Goal: Task Accomplishment & Management: Manage account settings

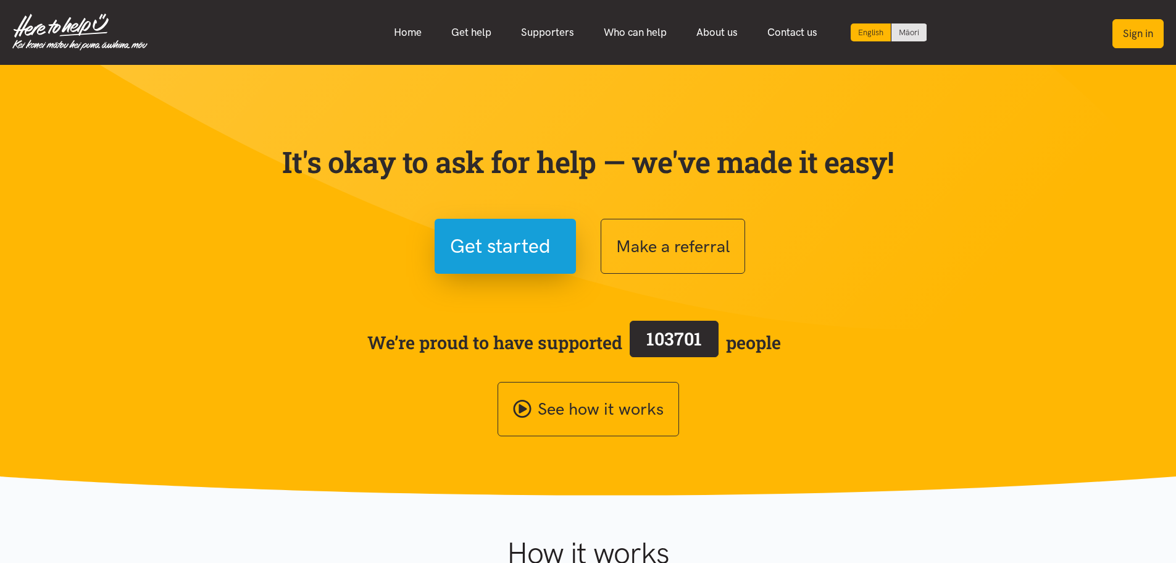
click at [1131, 43] on button "Sign in" at bounding box center [1138, 33] width 51 height 29
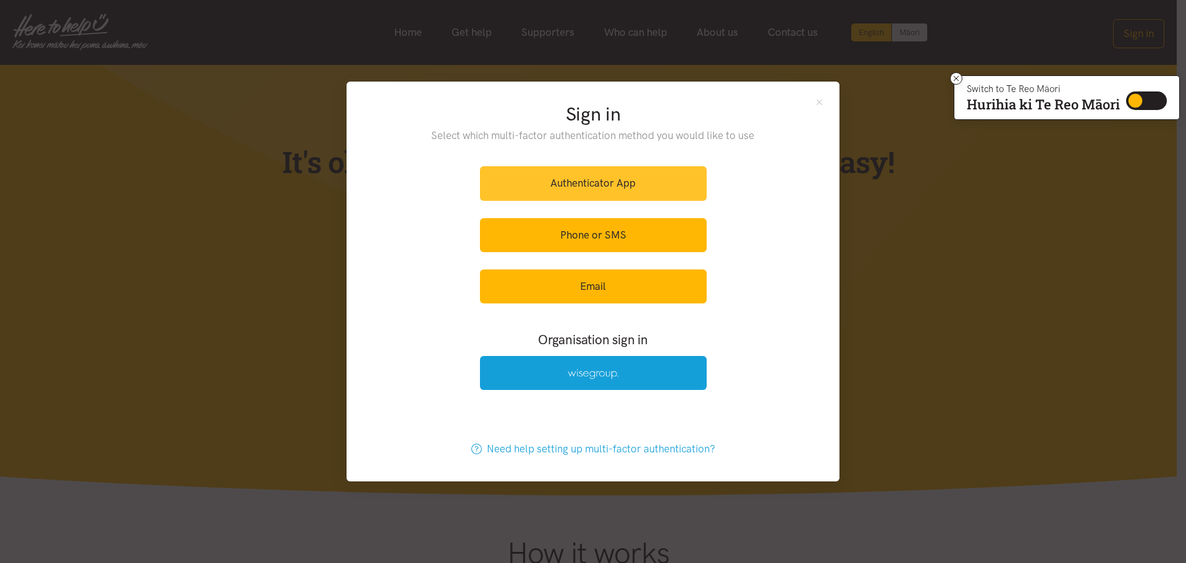
click at [670, 191] on link "Authenticator App" at bounding box center [593, 183] width 227 height 34
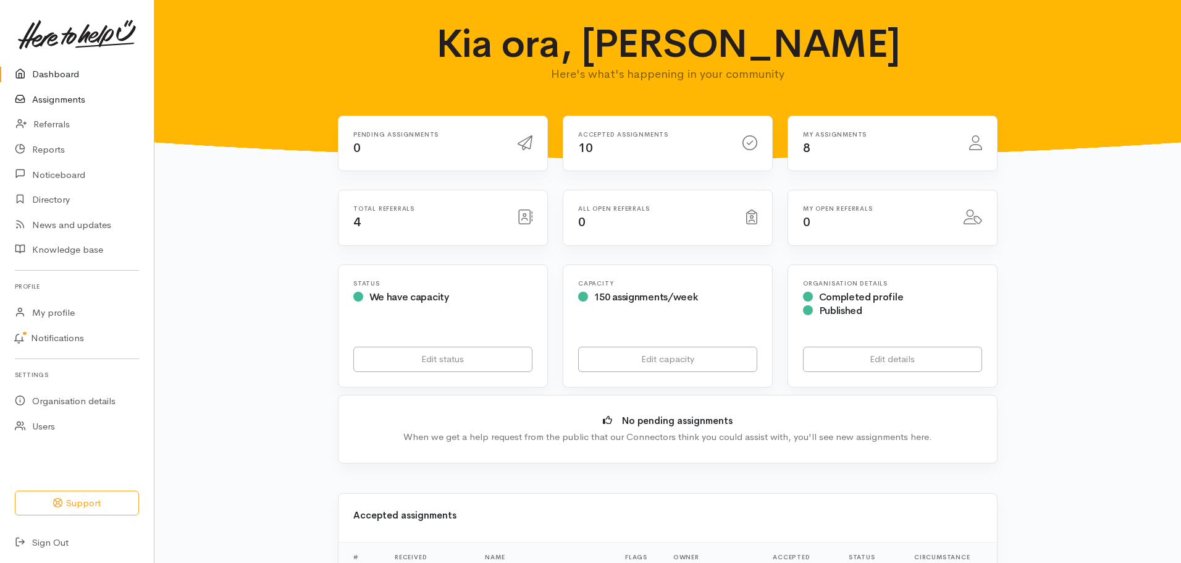
click at [72, 99] on link "Assignments" at bounding box center [77, 99] width 154 height 25
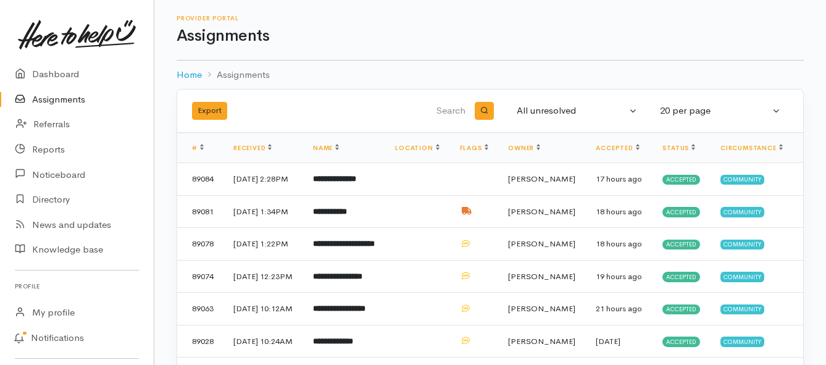
click at [49, 102] on link "Assignments" at bounding box center [77, 99] width 154 height 25
click at [59, 104] on link "Assignments" at bounding box center [77, 99] width 154 height 25
click at [69, 99] on link "Assignments" at bounding box center [77, 99] width 154 height 25
click at [49, 103] on link "Assignments" at bounding box center [77, 99] width 154 height 25
click at [68, 97] on link "Assignments" at bounding box center [77, 99] width 154 height 25
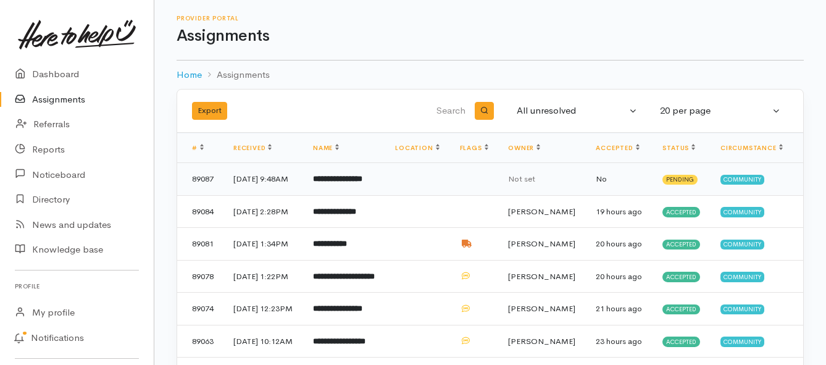
click at [337, 193] on td "**********" at bounding box center [344, 179] width 82 height 33
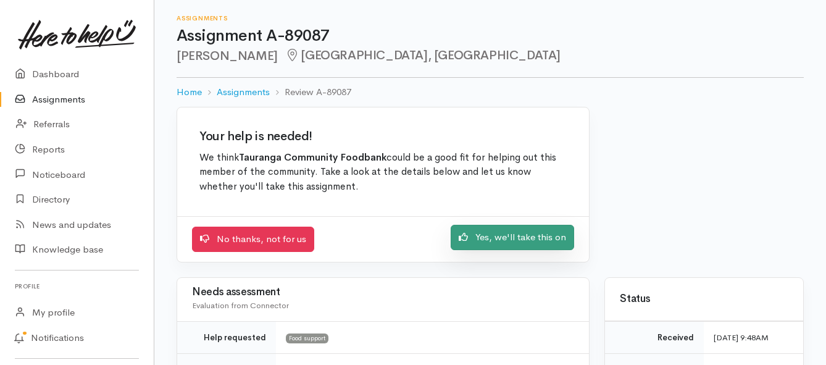
click at [516, 238] on link "Yes, we'll take this on" at bounding box center [513, 237] width 124 height 25
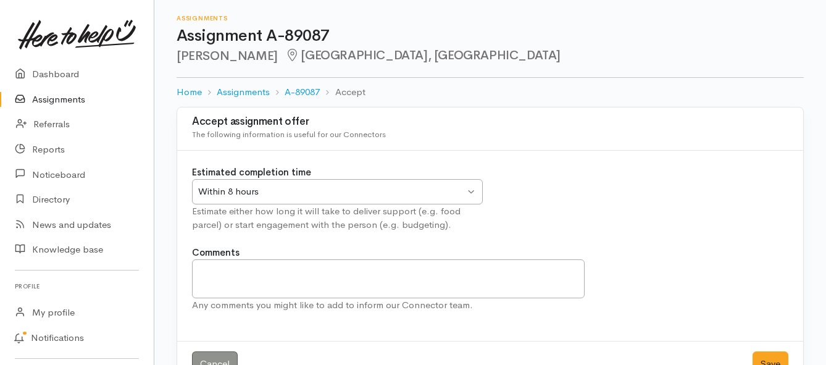
scroll to position [36, 0]
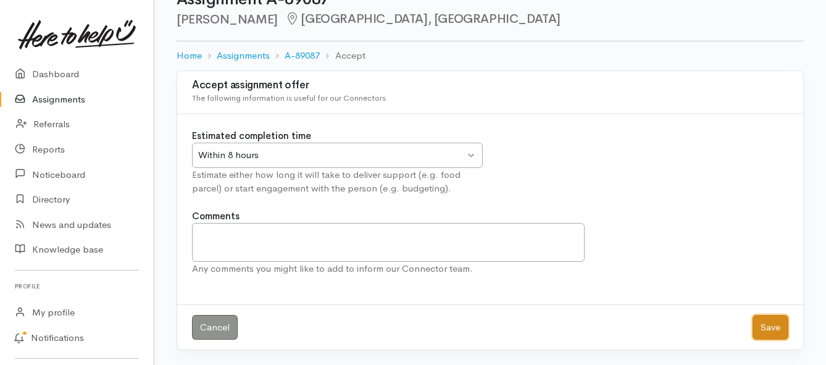
click at [763, 329] on button "Save" at bounding box center [771, 327] width 36 height 25
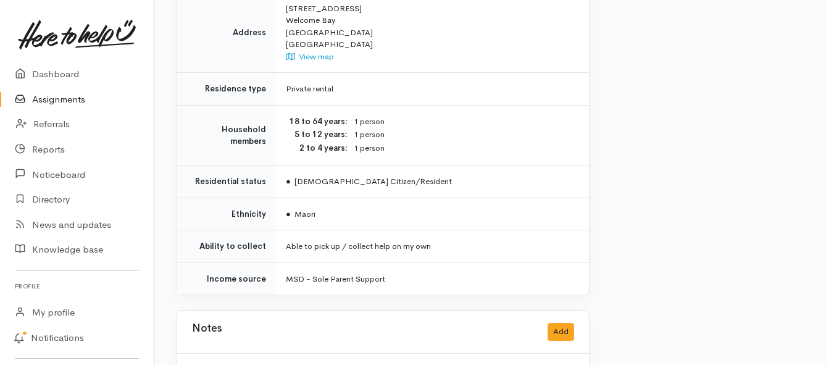
scroll to position [926, 0]
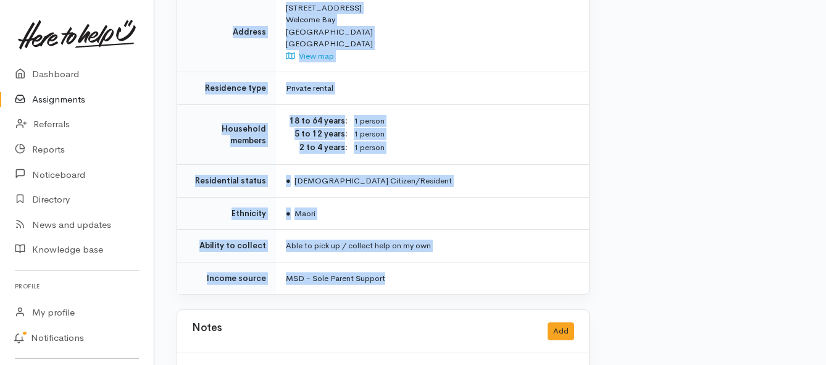
drag, startPoint x: 283, startPoint y: 111, endPoint x: 417, endPoint y: 251, distance: 193.9
copy div "**********"
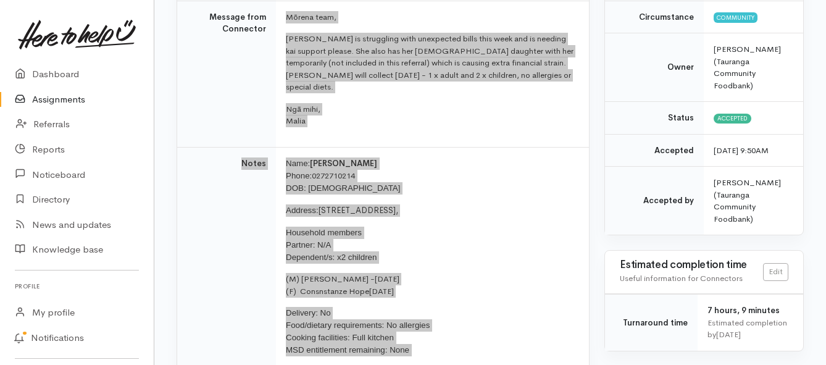
scroll to position [185, 0]
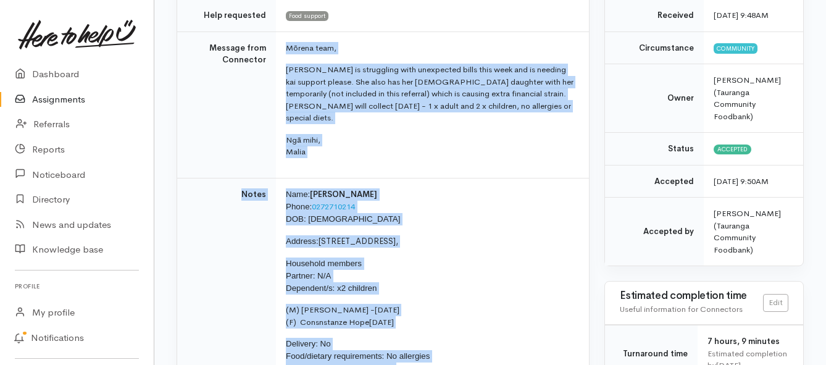
click at [71, 102] on link "Assignments" at bounding box center [77, 99] width 154 height 25
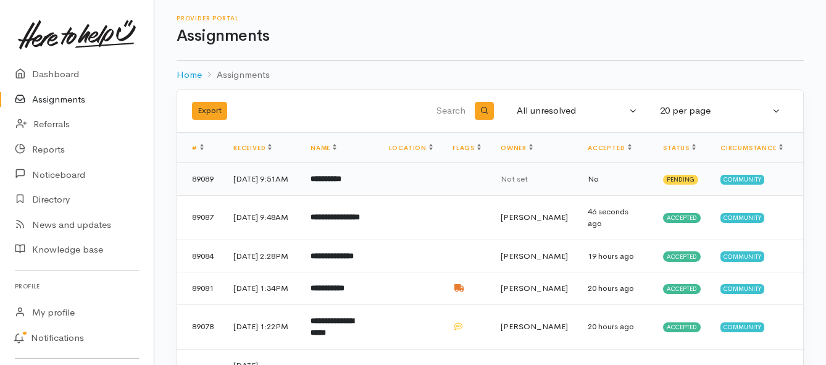
click at [341, 183] on b "**********" at bounding box center [326, 179] width 31 height 8
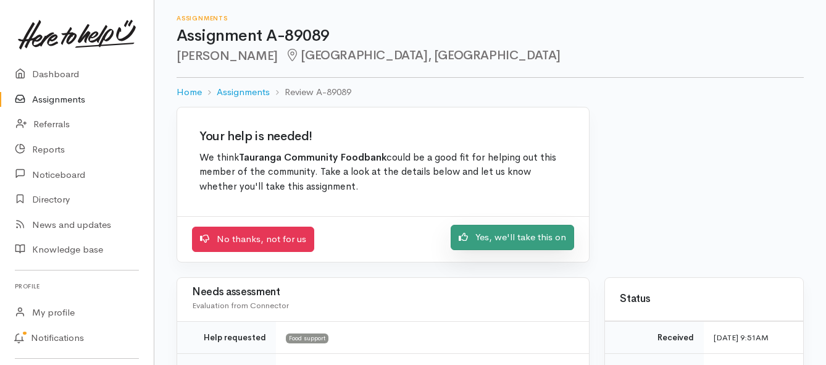
click at [496, 237] on link "Yes, we'll take this on" at bounding box center [513, 237] width 124 height 25
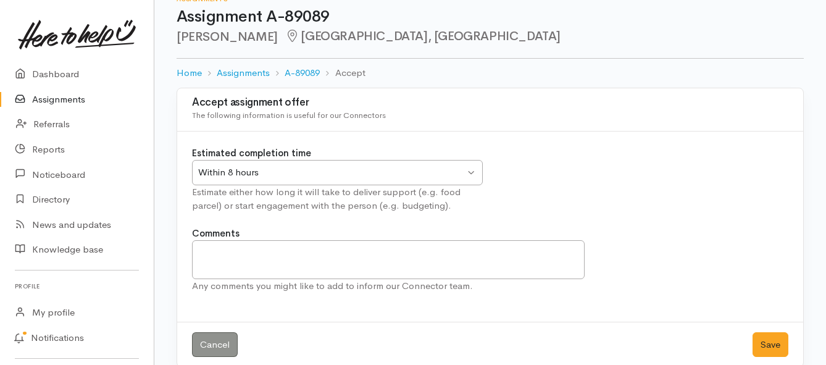
scroll to position [36, 0]
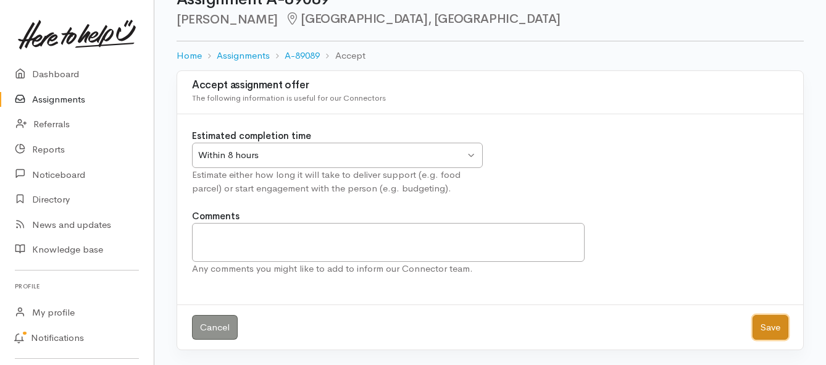
click at [764, 330] on button "Save" at bounding box center [771, 327] width 36 height 25
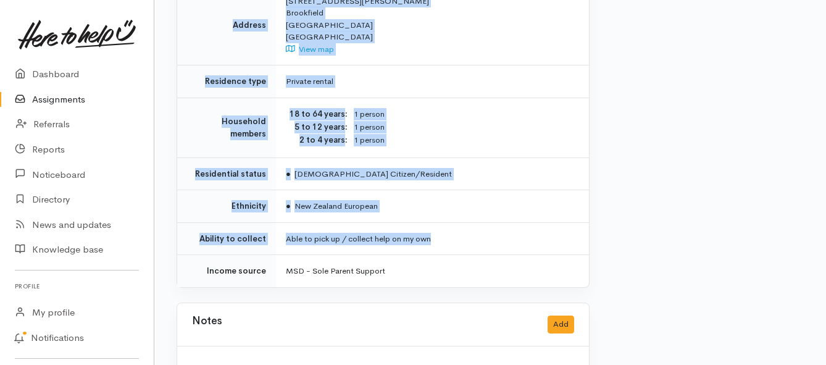
scroll to position [1112, 0]
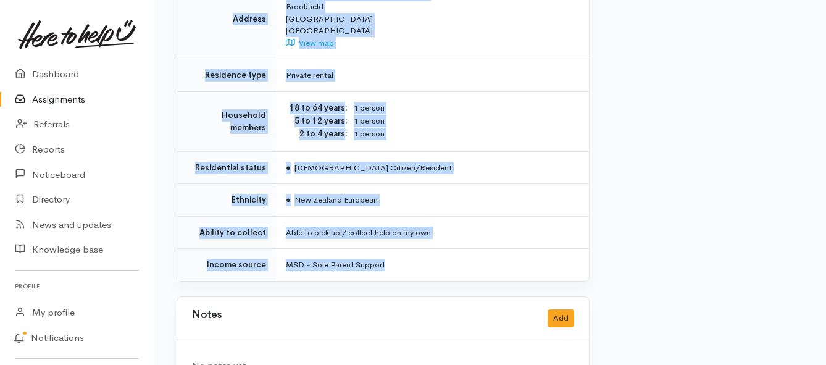
drag, startPoint x: 283, startPoint y: 98, endPoint x: 544, endPoint y: 214, distance: 285.3
copy div "**********"
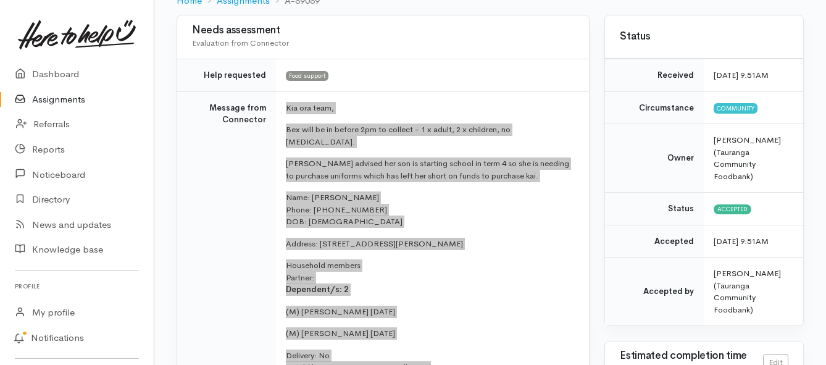
scroll to position [124, 0]
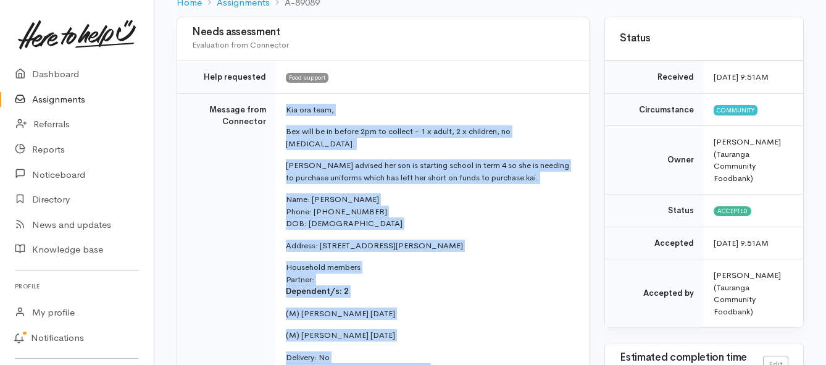
click at [38, 103] on link "Assignments" at bounding box center [77, 99] width 154 height 25
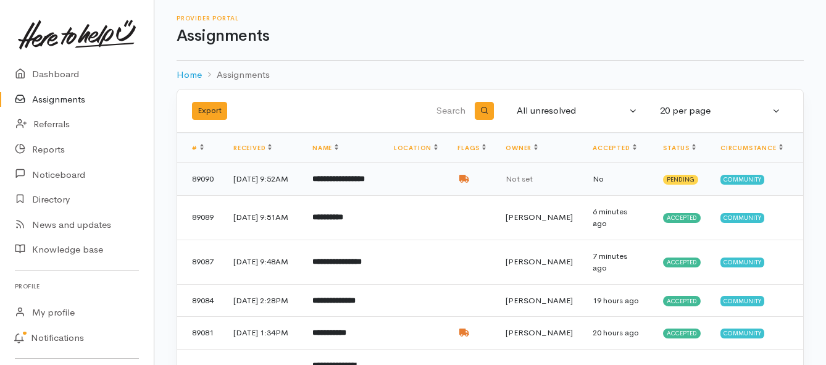
click at [360, 183] on b "**********" at bounding box center [338, 179] width 52 height 8
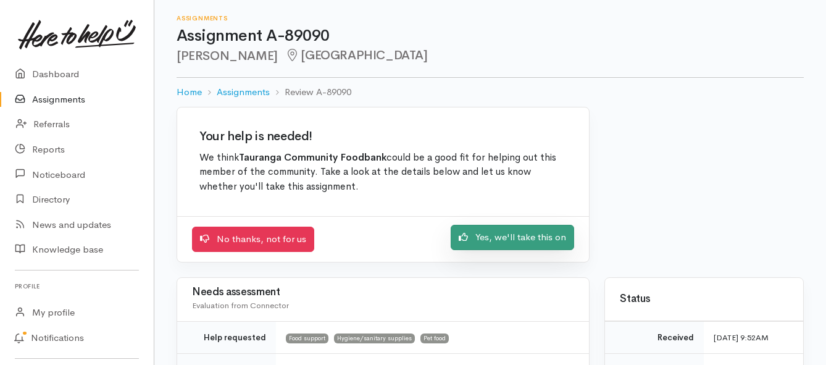
click at [479, 237] on link "Yes, we'll take this on" at bounding box center [513, 237] width 124 height 25
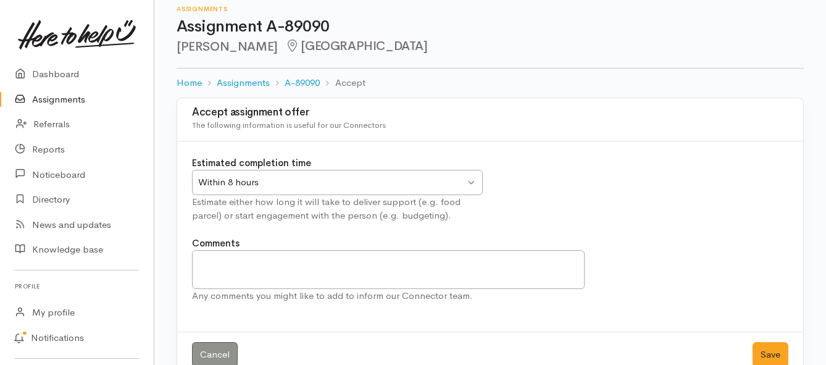
scroll to position [36, 0]
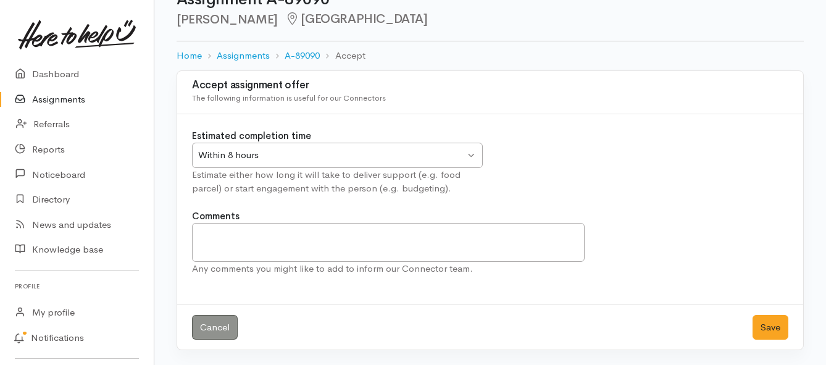
click at [473, 154] on div "Within 8 hours Within 8 hours" at bounding box center [337, 155] width 291 height 25
click at [762, 324] on button "Save" at bounding box center [771, 327] width 36 height 25
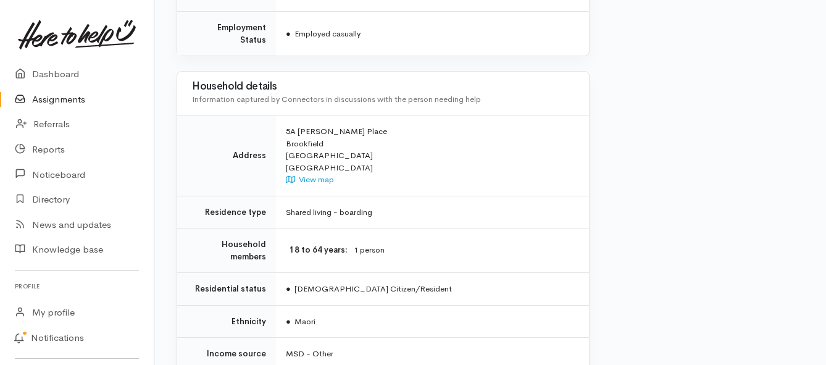
scroll to position [1050, 0]
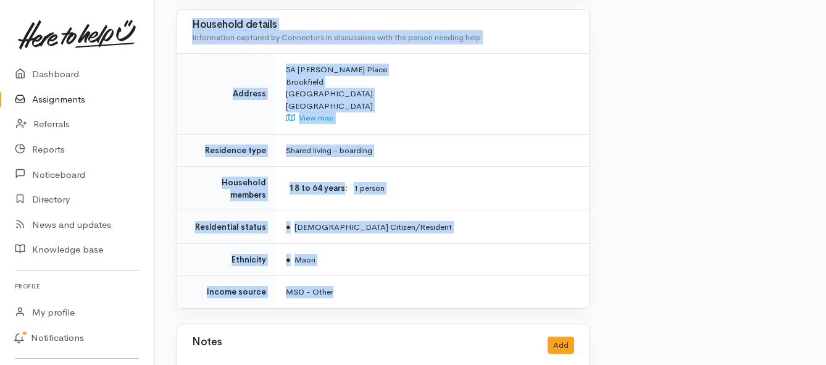
drag, startPoint x: 281, startPoint y: 156, endPoint x: 423, endPoint y: 240, distance: 165.0
copy div "**********"
click at [46, 98] on link "Assignments" at bounding box center [77, 99] width 154 height 25
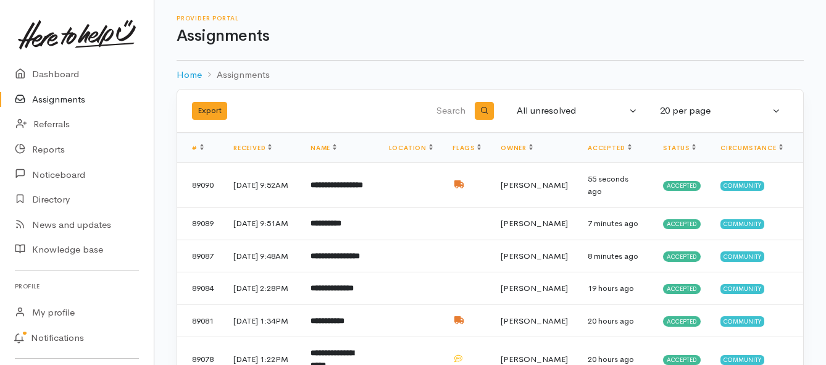
click at [52, 101] on link "Assignments" at bounding box center [77, 99] width 154 height 25
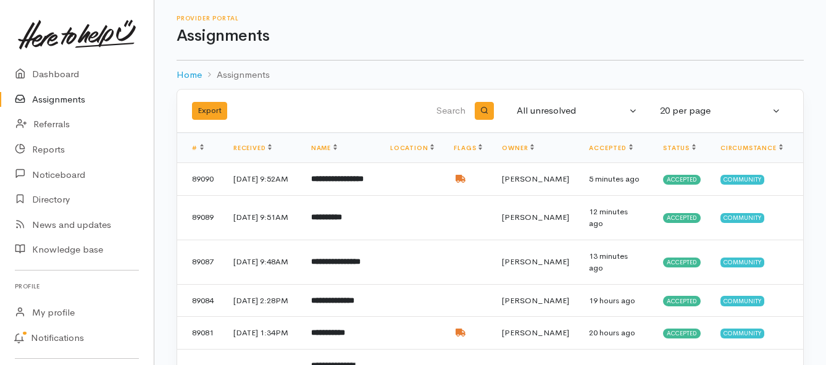
click at [73, 101] on link "Assignments" at bounding box center [77, 99] width 154 height 25
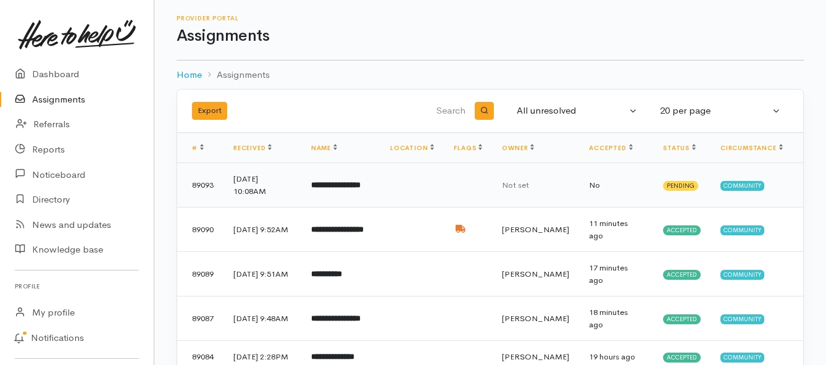
click at [361, 186] on b "**********" at bounding box center [335, 185] width 49 height 8
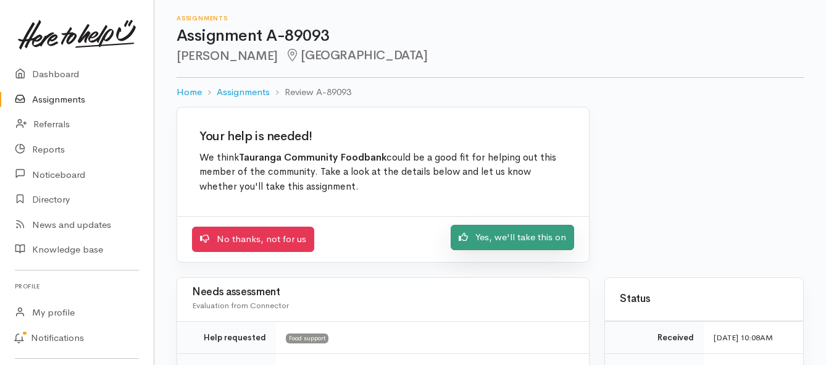
click at [475, 241] on link "Yes, we'll take this on" at bounding box center [513, 237] width 124 height 25
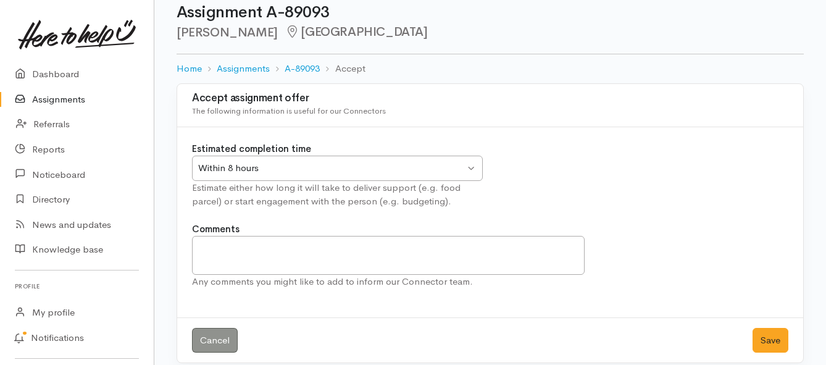
scroll to position [36, 0]
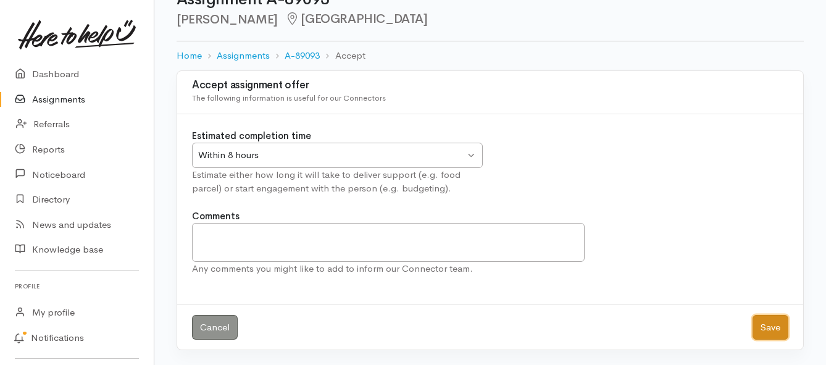
click at [756, 328] on button "Save" at bounding box center [771, 327] width 36 height 25
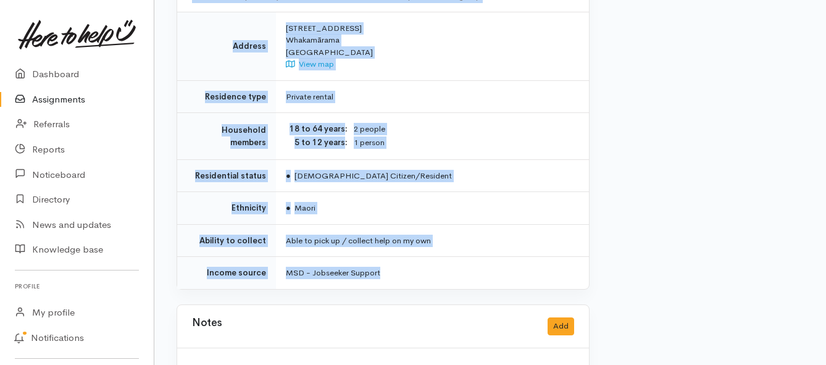
scroll to position [926, 0]
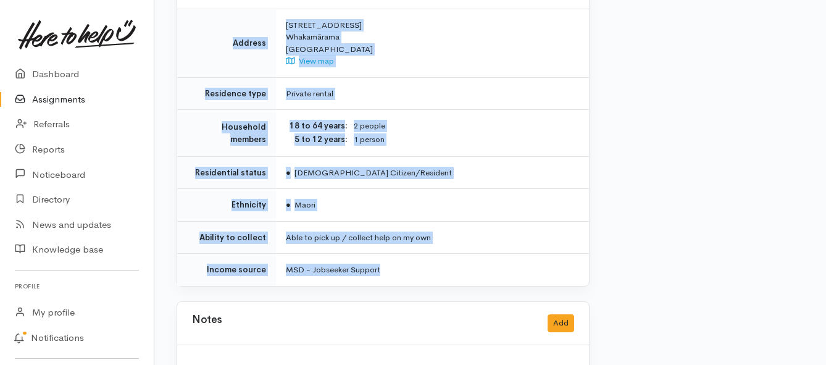
drag, startPoint x: 285, startPoint y: 161, endPoint x: 429, endPoint y: 252, distance: 170.5
copy div "**********"
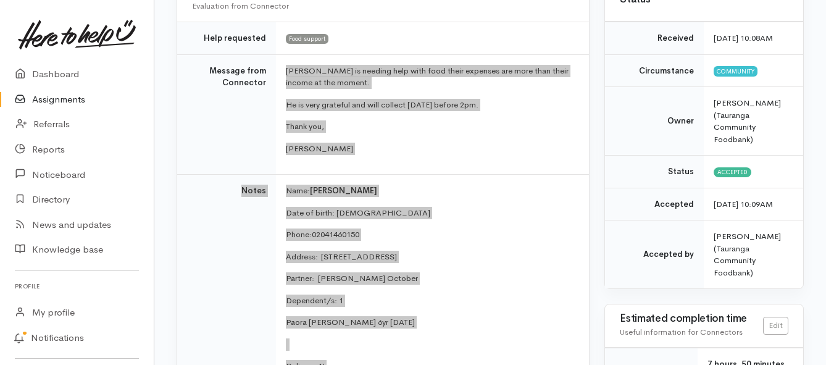
scroll to position [124, 0]
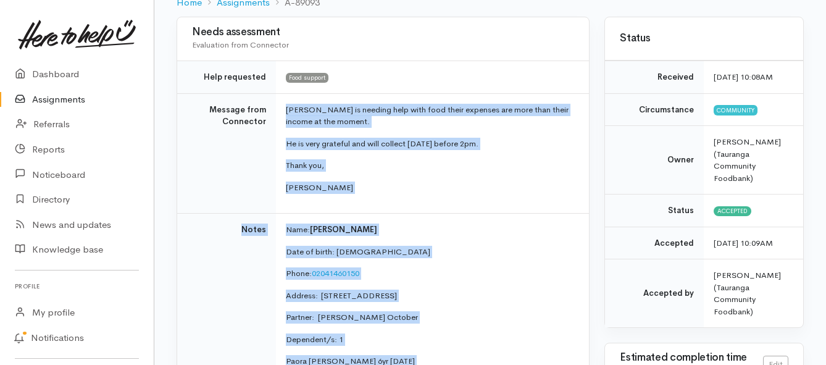
click at [66, 97] on link "Assignments" at bounding box center [77, 99] width 154 height 25
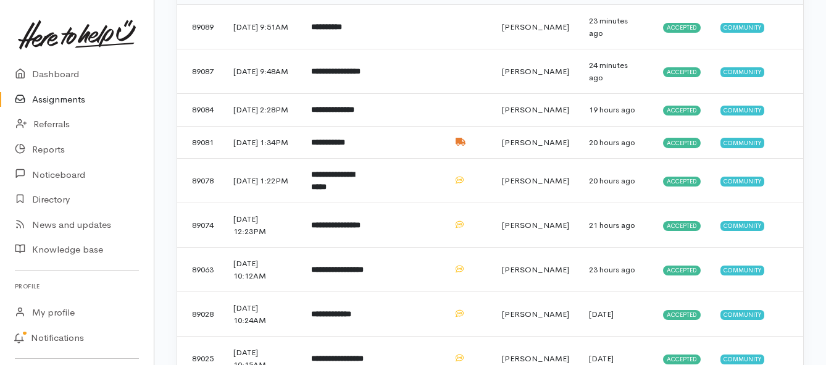
scroll to position [309, 0]
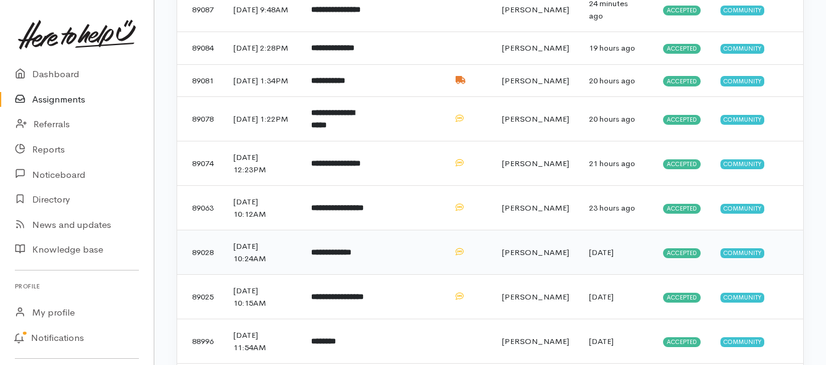
click at [337, 275] on td "**********" at bounding box center [340, 252] width 79 height 44
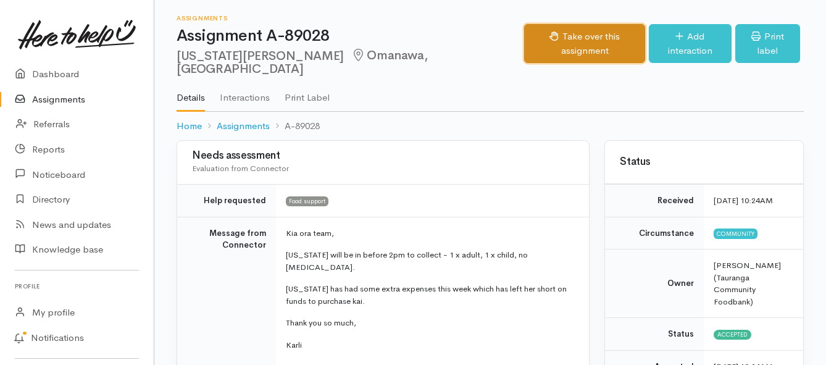
click at [524, 39] on button "Take over this assignment" at bounding box center [584, 43] width 121 height 39
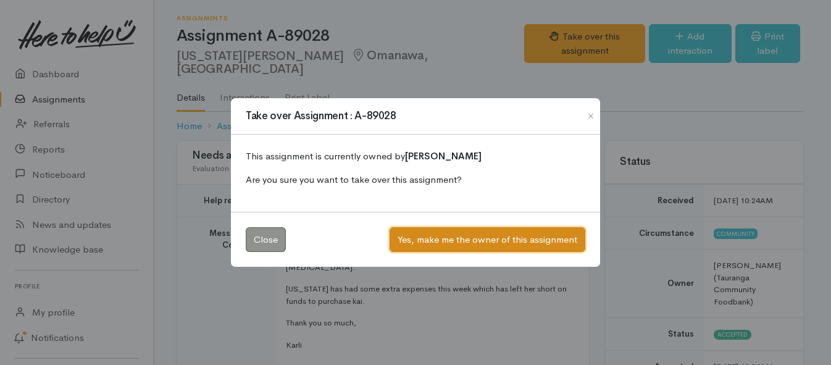
click at [460, 238] on button "Yes, make me the owner of this assignment" at bounding box center [488, 239] width 196 height 25
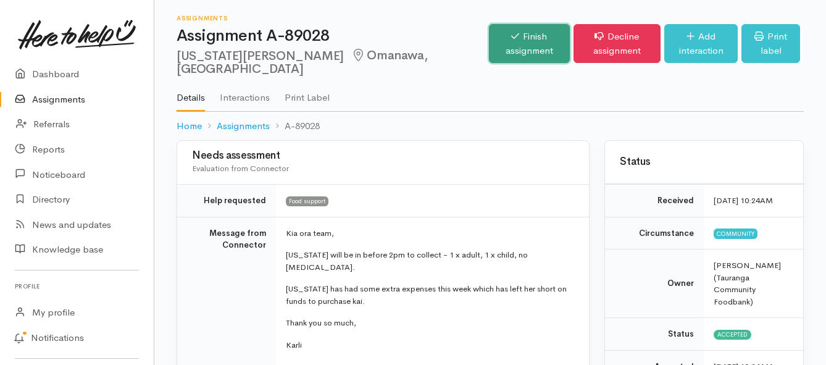
click at [489, 41] on link "Finish assignment" at bounding box center [529, 43] width 81 height 39
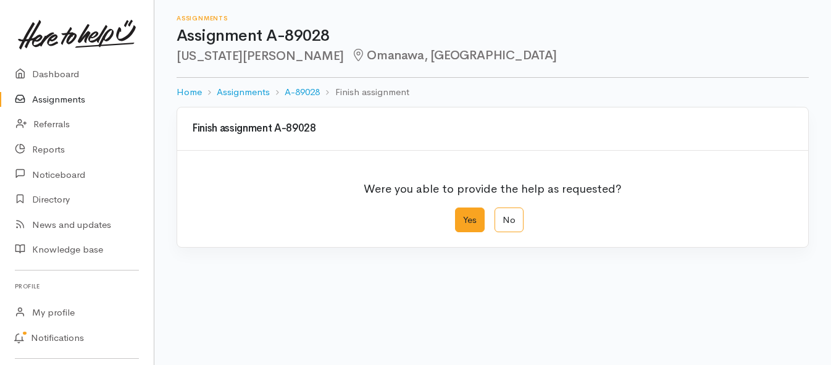
click at [465, 220] on label "Yes" at bounding box center [470, 219] width 30 height 25
click at [463, 216] on input "Yes" at bounding box center [459, 211] width 8 height 8
radio input "true"
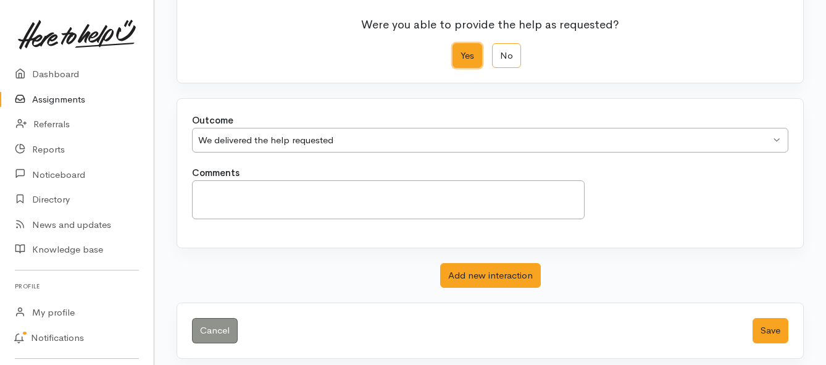
scroll to position [173, 0]
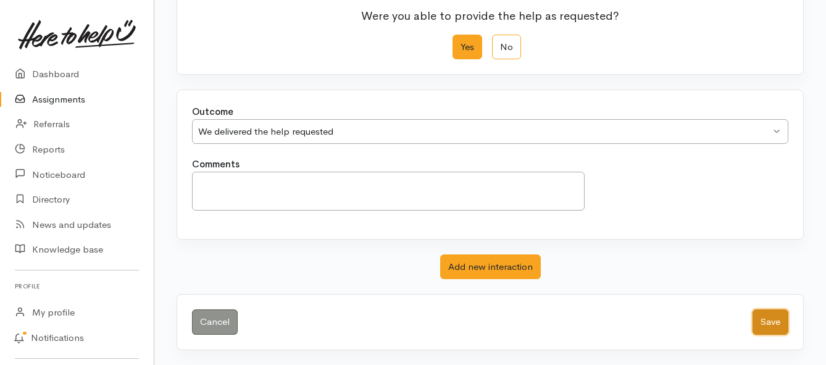
click at [768, 322] on button "Save" at bounding box center [771, 321] width 36 height 25
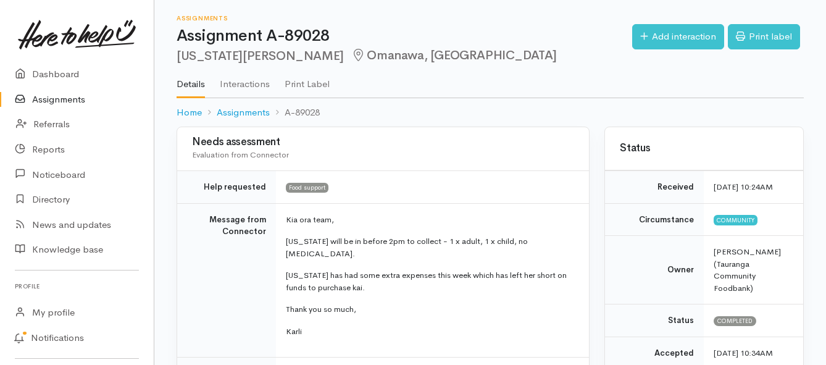
click at [52, 104] on link "Assignments" at bounding box center [77, 99] width 154 height 25
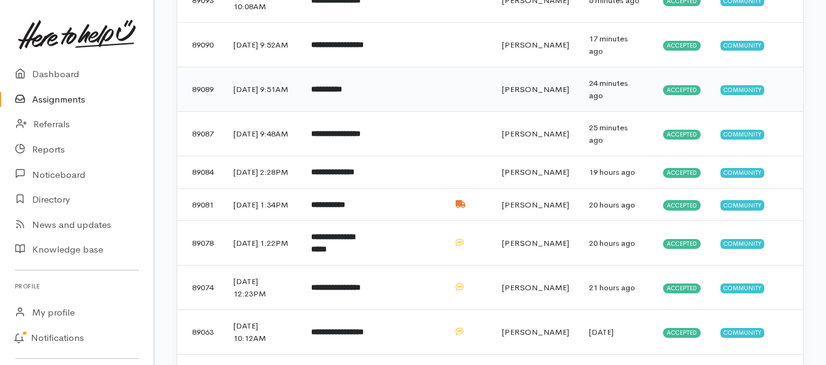
scroll to position [185, 0]
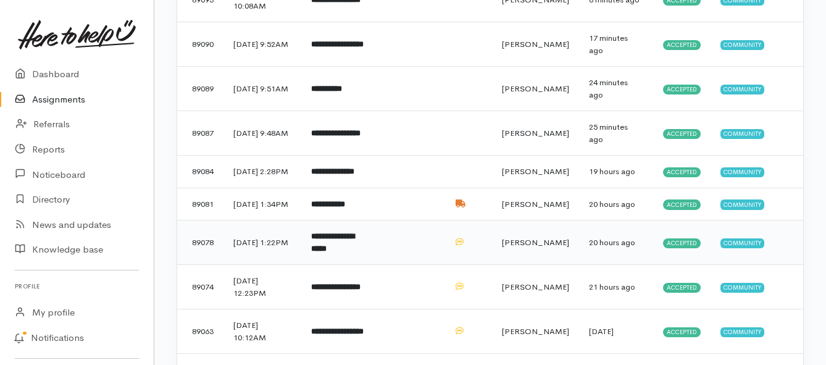
click at [338, 253] on b "**********" at bounding box center [332, 242] width 43 height 20
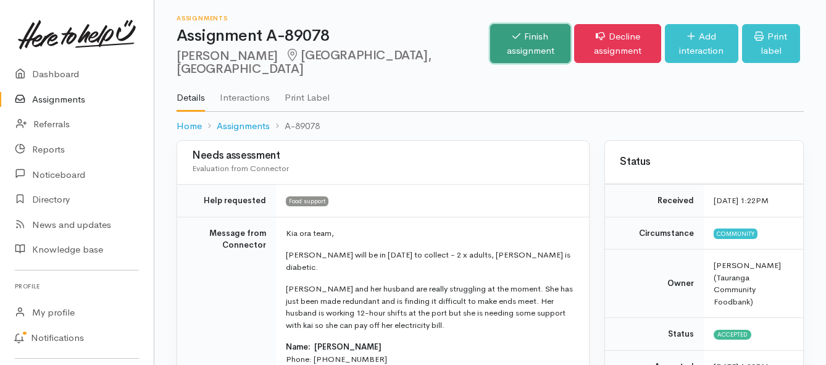
click at [490, 50] on link "Finish assignment" at bounding box center [530, 43] width 80 height 39
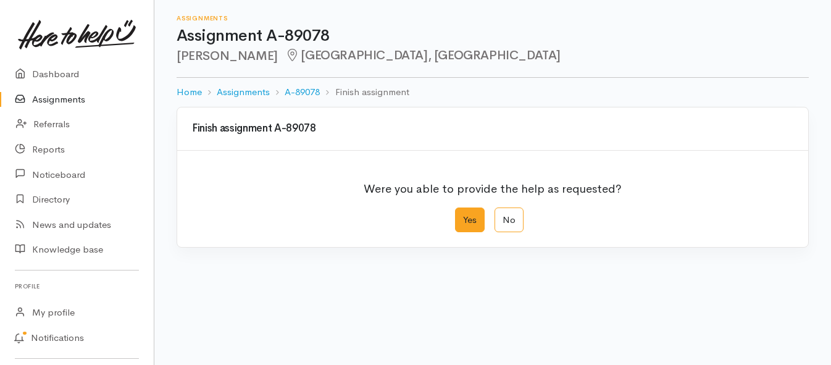
click at [469, 217] on label "Yes" at bounding box center [470, 219] width 30 height 25
click at [463, 216] on input "Yes" at bounding box center [459, 211] width 8 height 8
radio input "true"
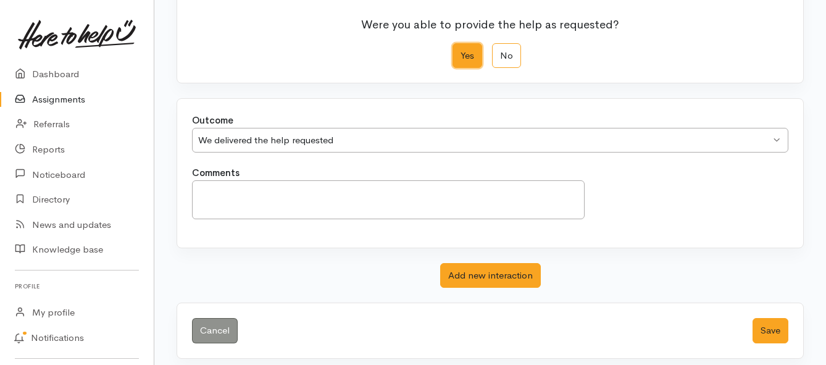
scroll to position [173, 0]
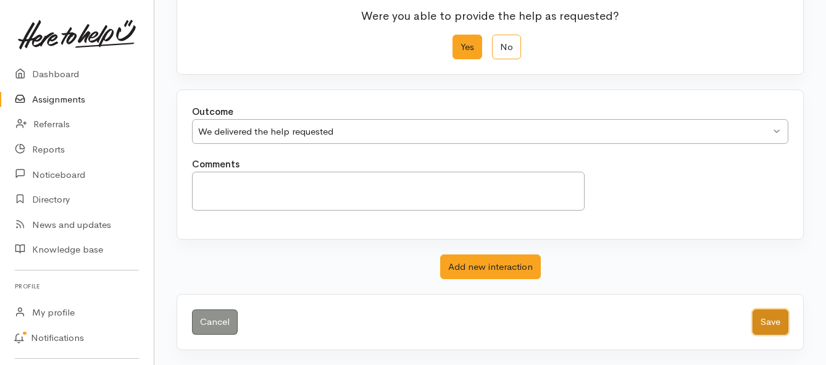
click at [765, 316] on button "Save" at bounding box center [771, 321] width 36 height 25
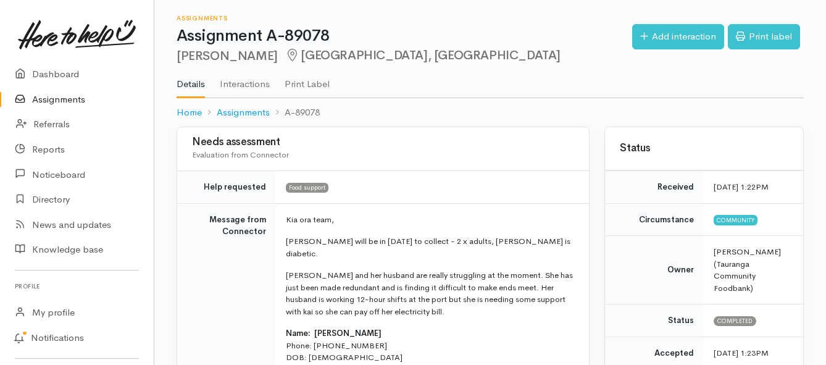
click at [54, 95] on link "Assignments" at bounding box center [77, 99] width 154 height 25
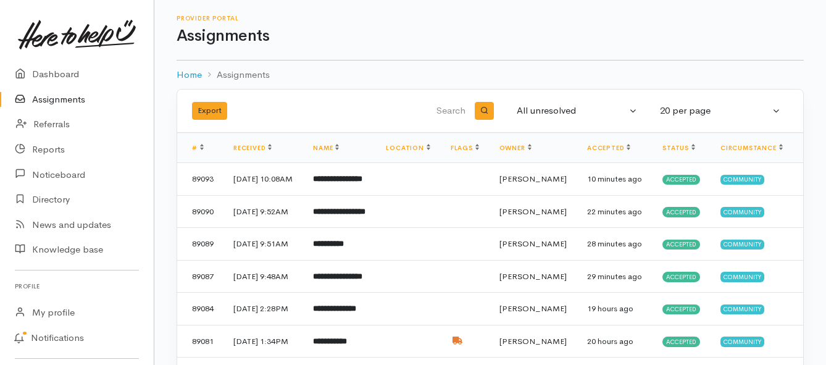
click at [45, 101] on link "Assignments" at bounding box center [77, 99] width 154 height 25
click at [57, 99] on link "Assignments" at bounding box center [77, 99] width 154 height 25
click at [56, 100] on link "Assignments" at bounding box center [77, 99] width 154 height 25
click at [58, 101] on link "Assignments" at bounding box center [77, 99] width 154 height 25
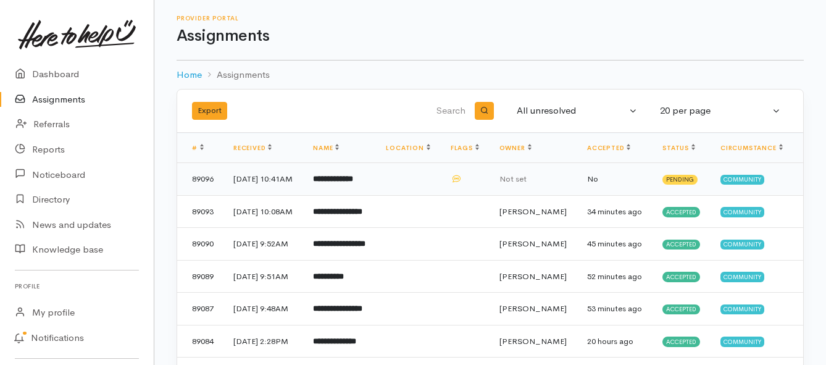
click at [348, 191] on td "**********" at bounding box center [339, 179] width 73 height 33
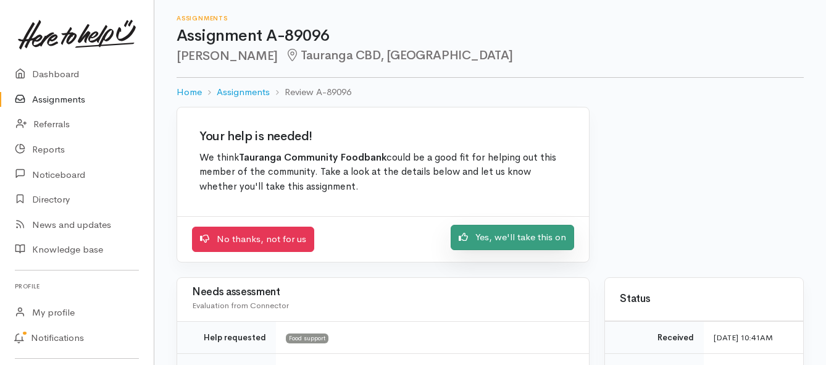
click at [510, 238] on link "Yes, we'll take this on" at bounding box center [513, 237] width 124 height 25
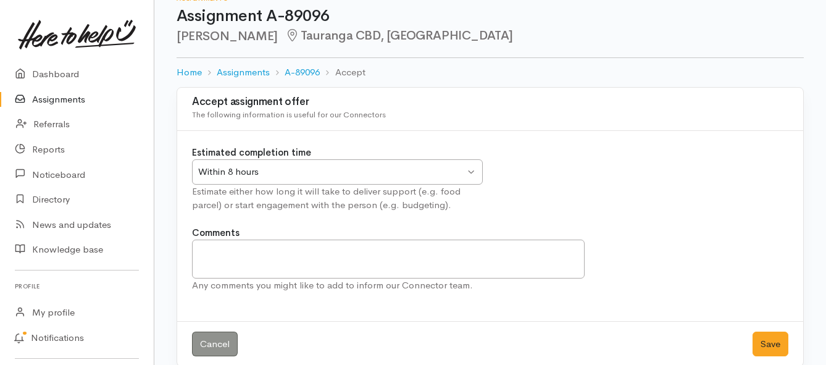
scroll to position [36, 0]
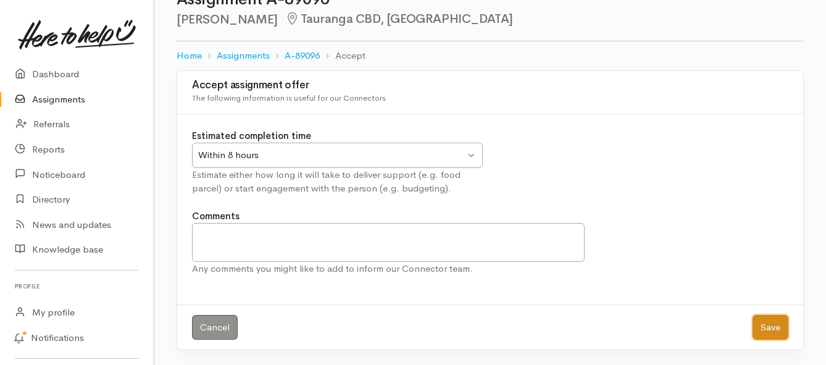
click at [776, 326] on button "Save" at bounding box center [771, 327] width 36 height 25
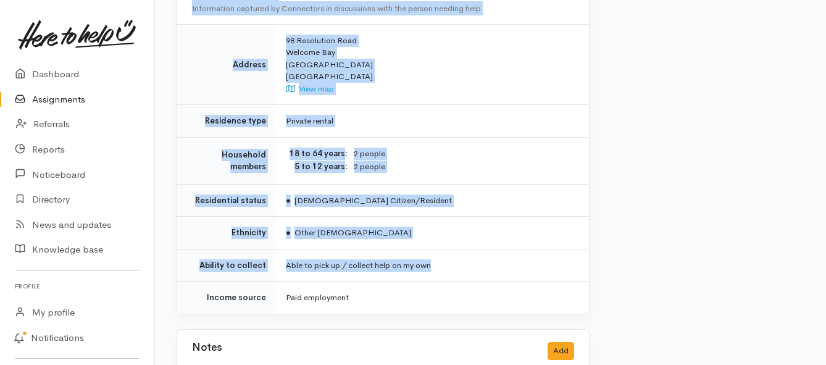
scroll to position [926, 0]
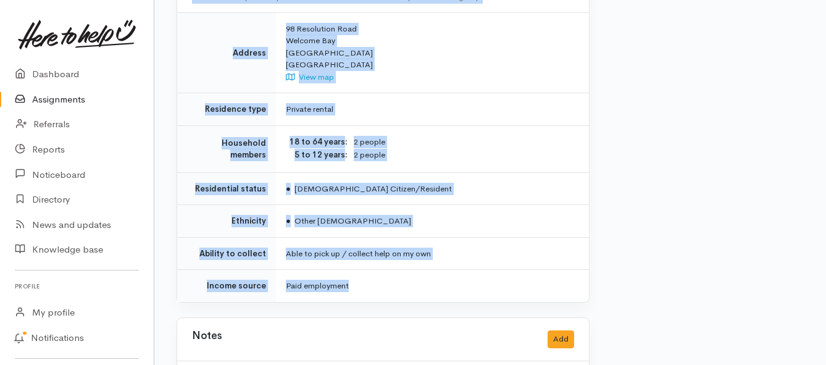
drag, startPoint x: 285, startPoint y: 175, endPoint x: 490, endPoint y: 246, distance: 216.2
copy div "**********"
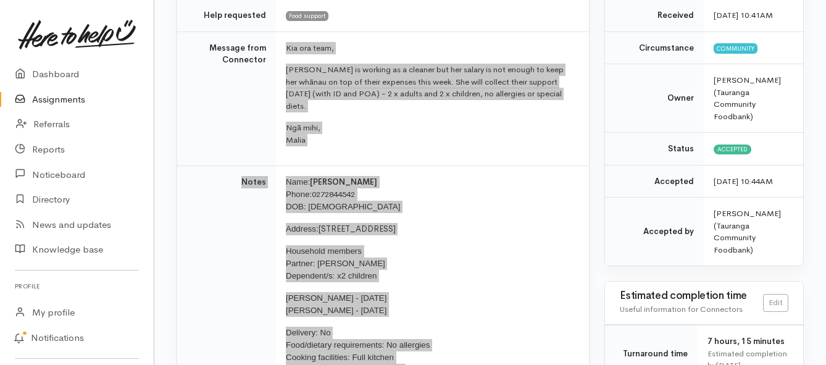
scroll to position [124, 0]
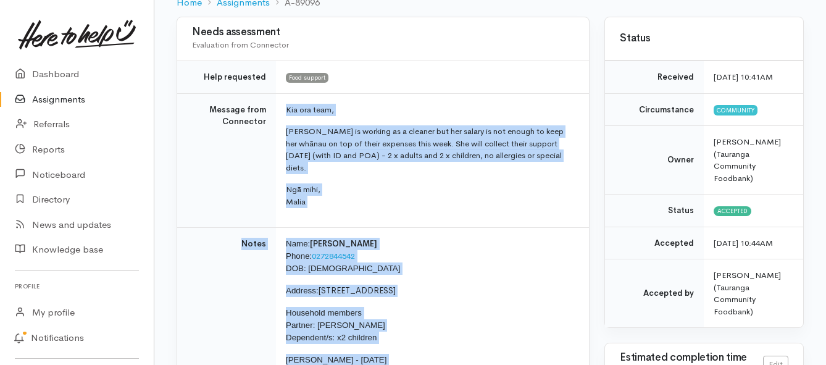
click at [47, 100] on link "Assignments" at bounding box center [77, 99] width 154 height 25
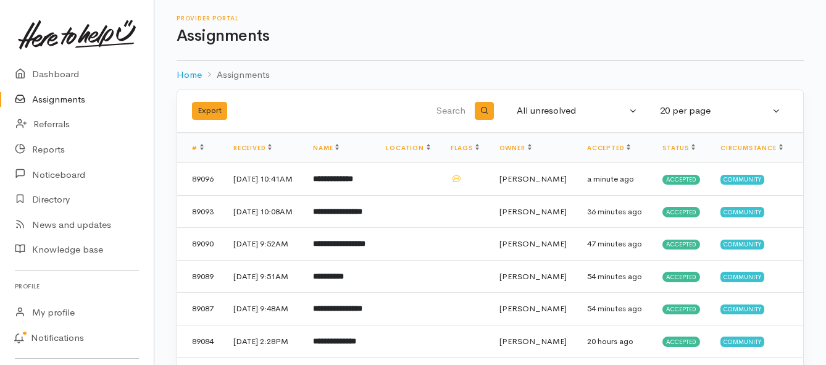
click at [62, 97] on link "Assignments" at bounding box center [77, 99] width 154 height 25
click at [54, 94] on link "Assignments" at bounding box center [77, 99] width 154 height 25
click at [48, 99] on link "Assignments" at bounding box center [77, 99] width 154 height 25
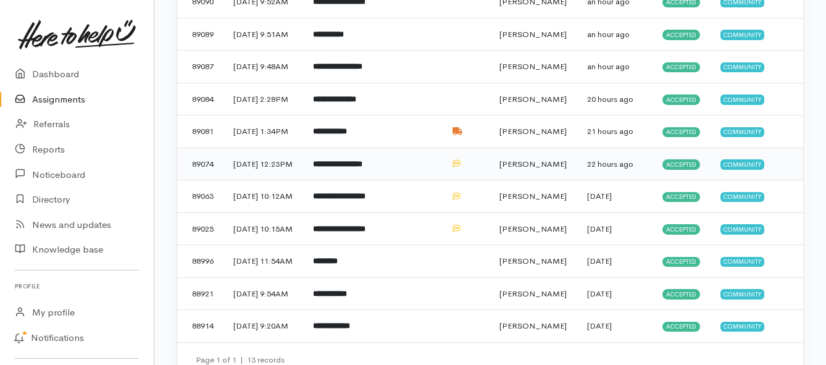
scroll to position [247, 0]
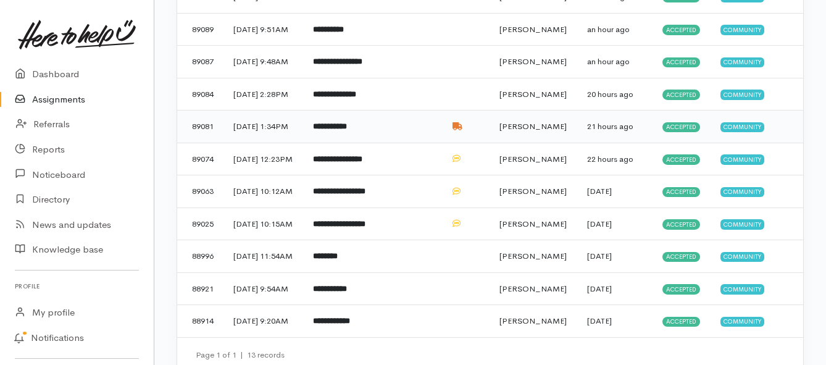
click at [335, 130] on b "**********" at bounding box center [330, 126] width 34 height 8
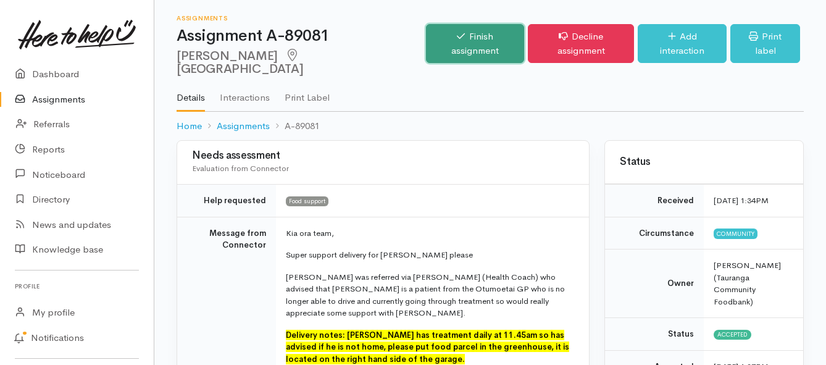
click at [444, 38] on link "Finish assignment" at bounding box center [475, 43] width 98 height 39
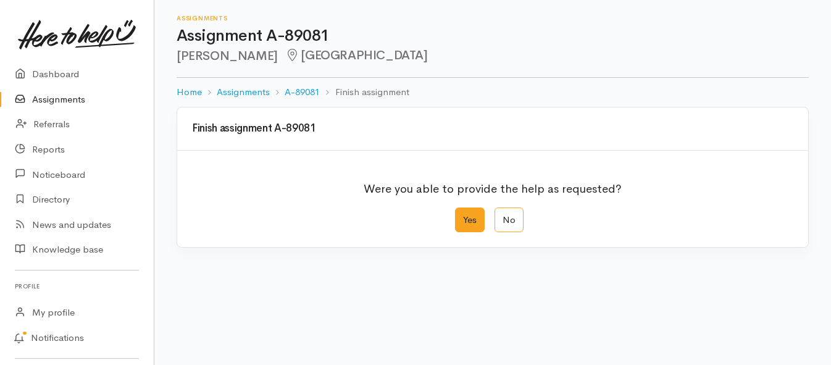
click at [465, 227] on label "Yes" at bounding box center [470, 219] width 30 height 25
click at [463, 216] on input "Yes" at bounding box center [459, 211] width 8 height 8
radio input "true"
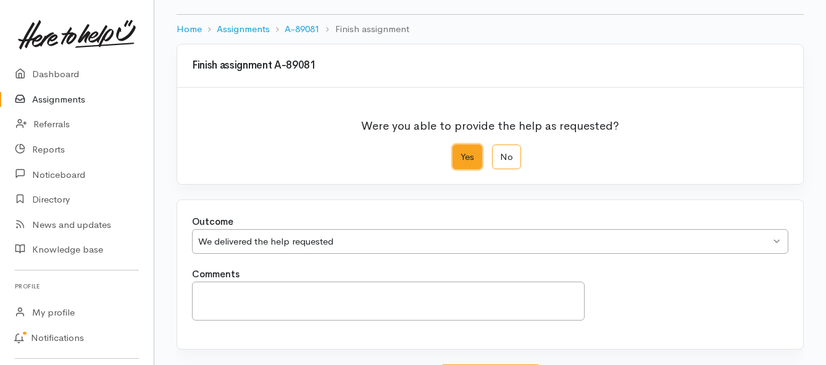
scroll to position [173, 0]
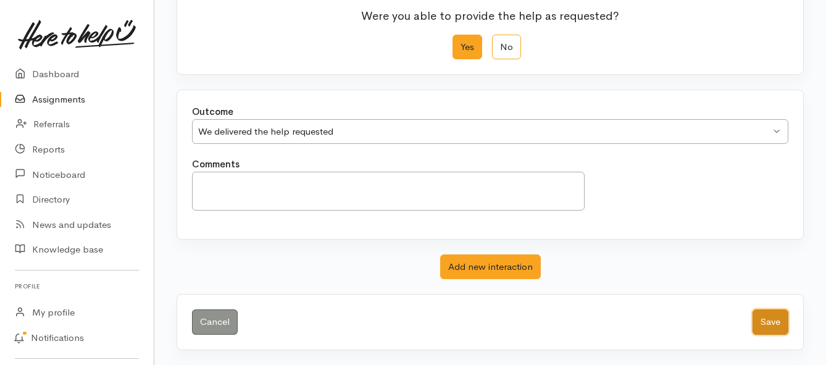
click at [759, 326] on button "Save" at bounding box center [771, 321] width 36 height 25
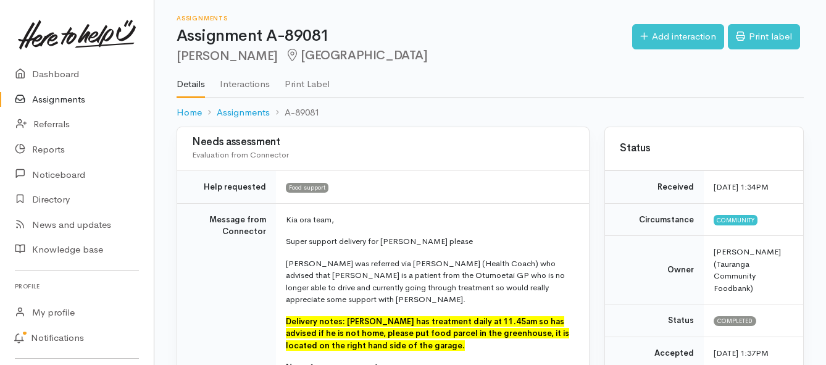
click at [65, 99] on link "Assignments" at bounding box center [77, 99] width 154 height 25
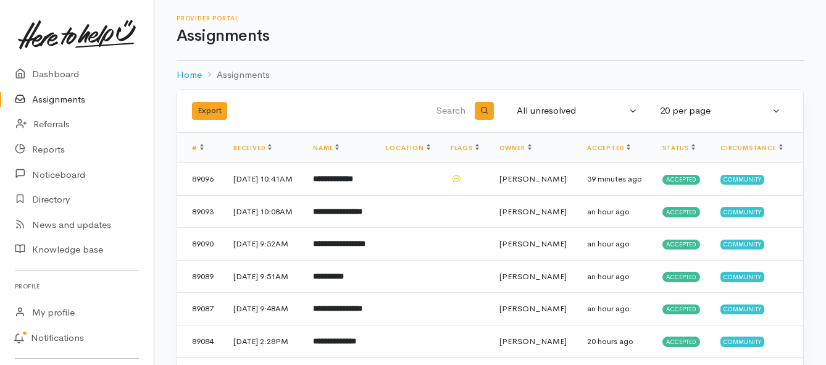
click at [48, 99] on link "Assignments" at bounding box center [77, 99] width 154 height 25
click at [349, 191] on td "**********" at bounding box center [339, 179] width 73 height 33
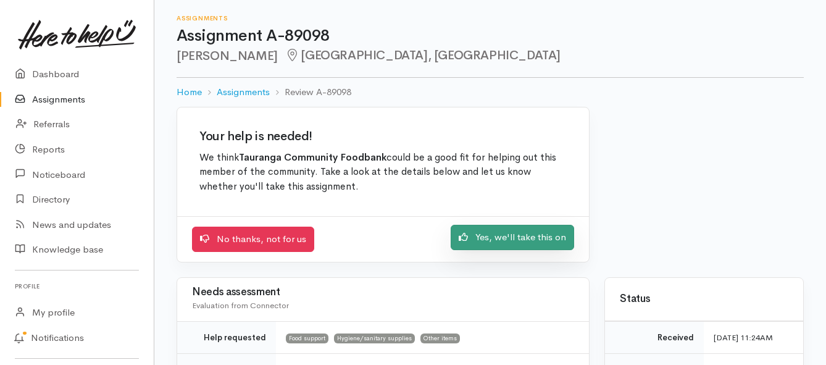
drag, startPoint x: 499, startPoint y: 235, endPoint x: 459, endPoint y: 231, distance: 39.8
click at [499, 235] on link "Yes, we'll take this on" at bounding box center [513, 237] width 124 height 25
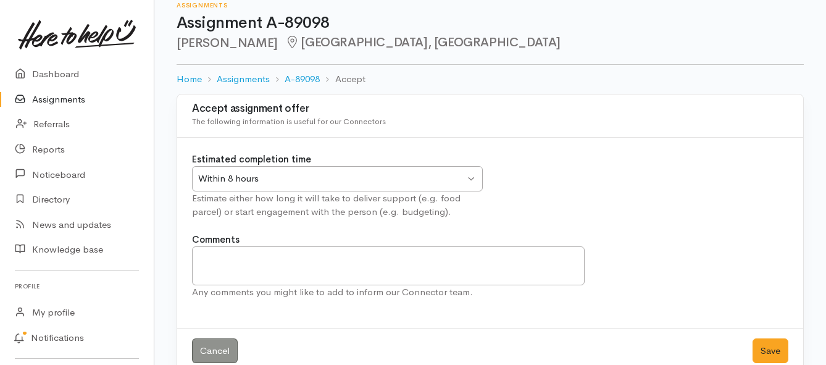
scroll to position [36, 0]
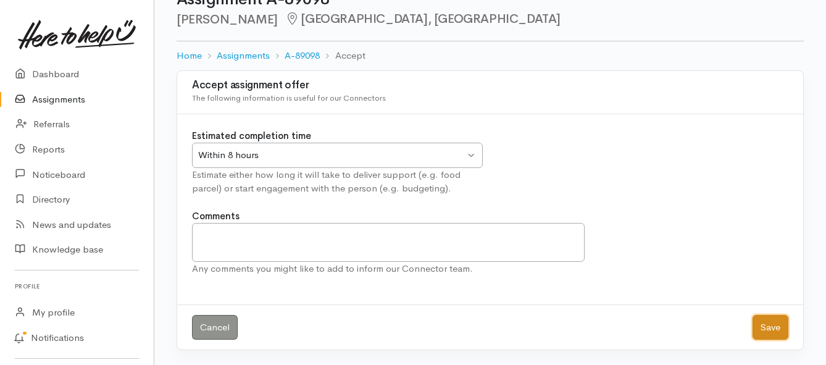
click at [770, 318] on button "Save" at bounding box center [771, 327] width 36 height 25
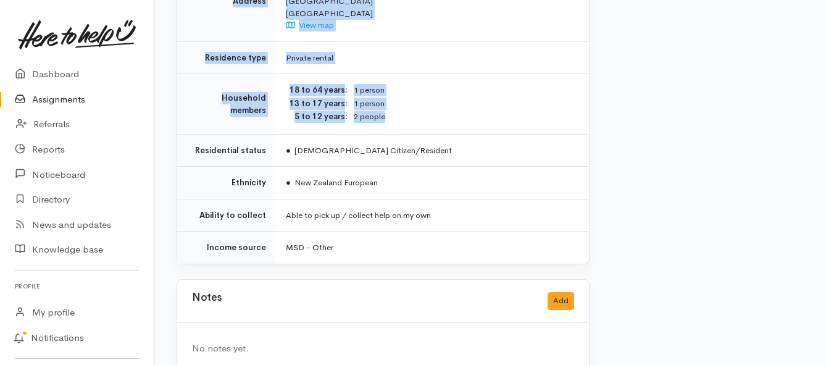
scroll to position [1037, 0]
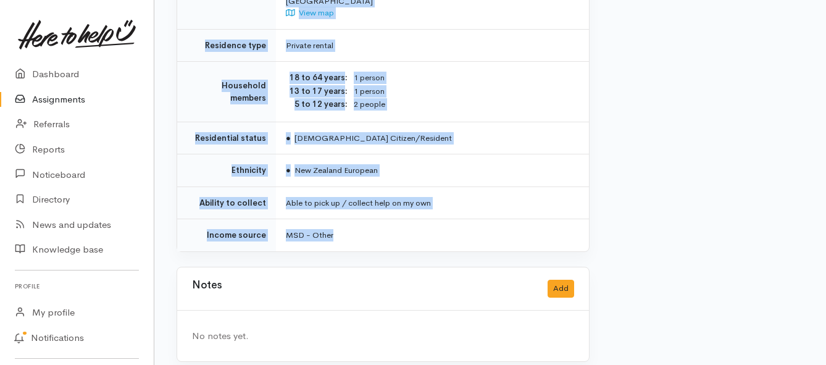
drag, startPoint x: 285, startPoint y: 170, endPoint x: 459, endPoint y: 208, distance: 178.2
copy div "**********"
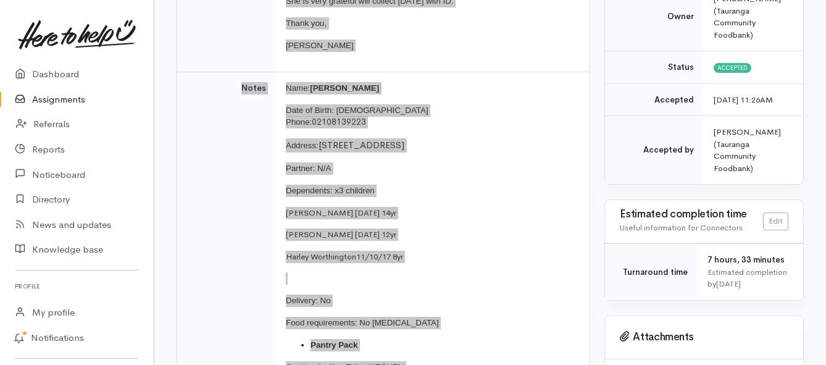
scroll to position [296, 0]
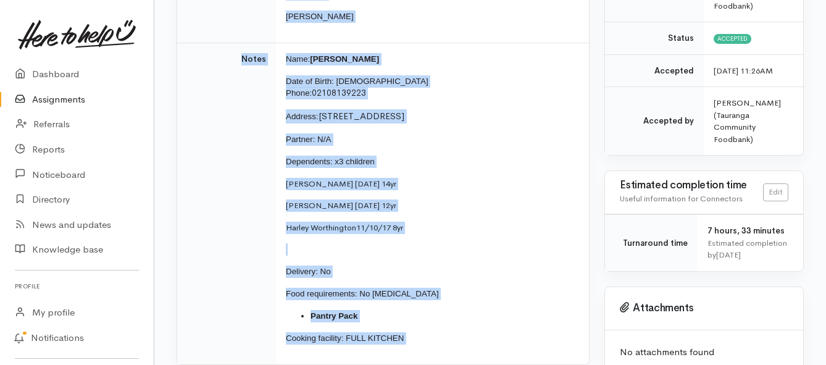
click at [63, 98] on link "Assignments" at bounding box center [77, 99] width 154 height 25
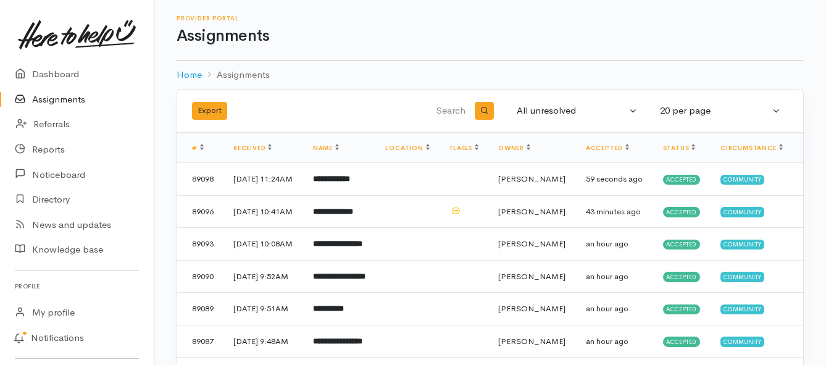
click at [39, 101] on link "Assignments" at bounding box center [77, 99] width 154 height 25
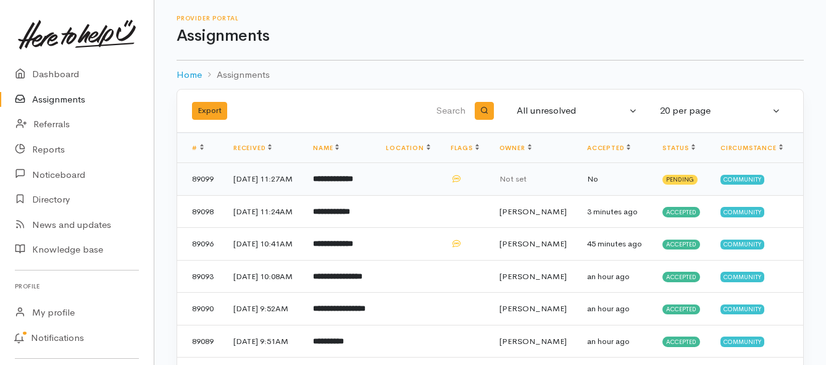
click at [351, 183] on b "**********" at bounding box center [333, 179] width 40 height 8
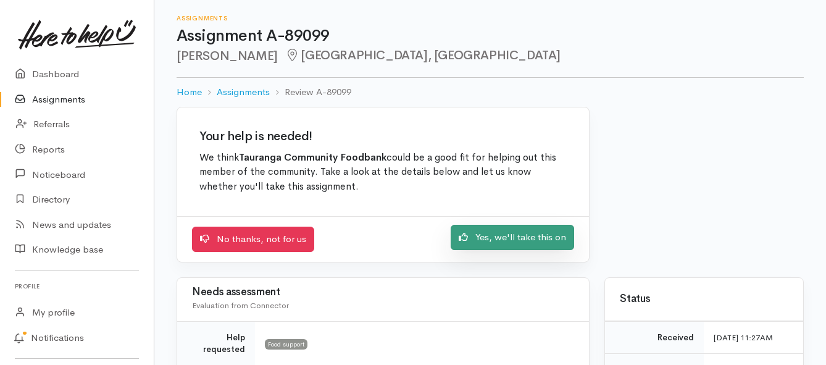
click at [467, 241] on icon at bounding box center [463, 237] width 9 height 8
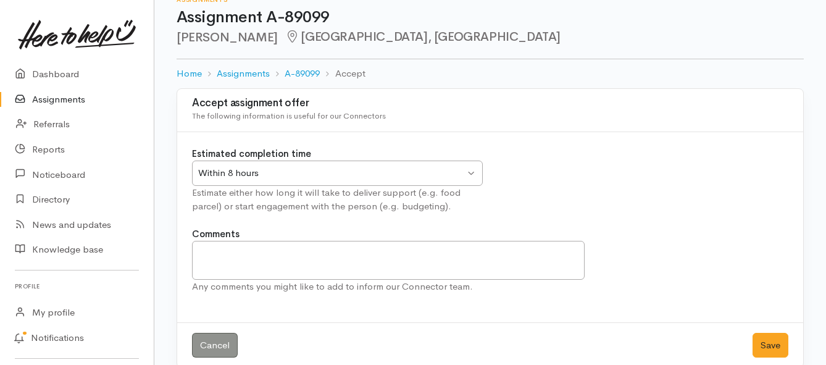
scroll to position [36, 0]
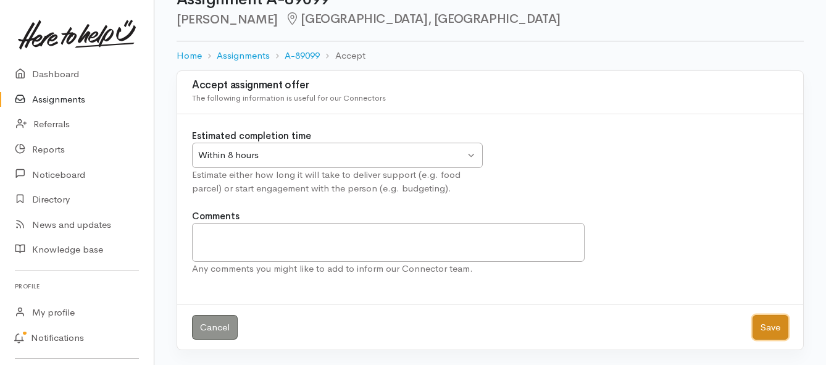
click at [764, 322] on button "Save" at bounding box center [771, 327] width 36 height 25
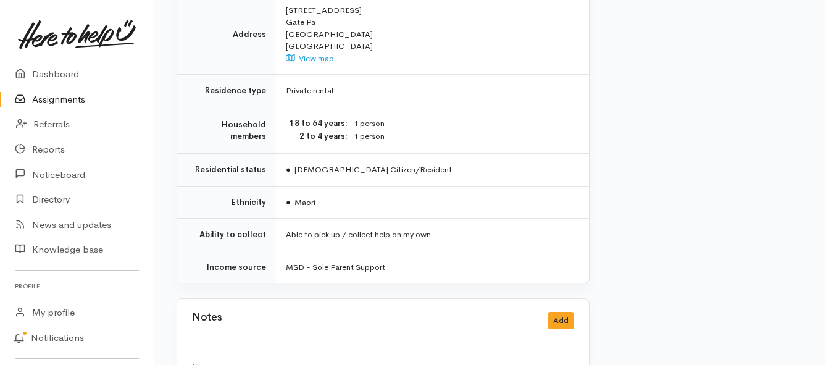
scroll to position [1112, 0]
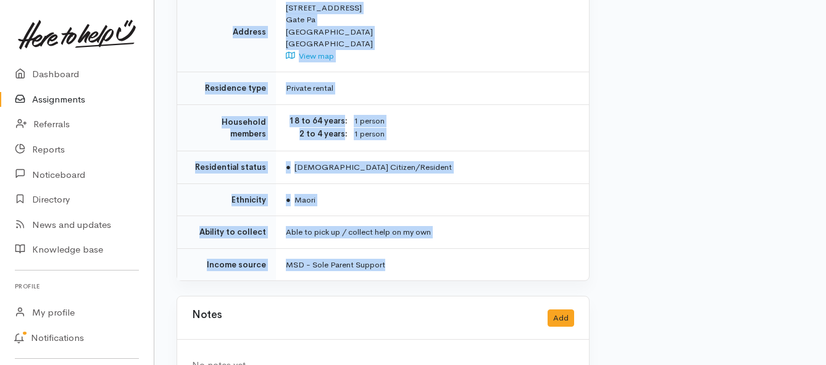
drag, startPoint x: 261, startPoint y: 107, endPoint x: 490, endPoint y: 226, distance: 257.7
copy div "**********"
click at [41, 98] on link "Assignments" at bounding box center [77, 99] width 154 height 25
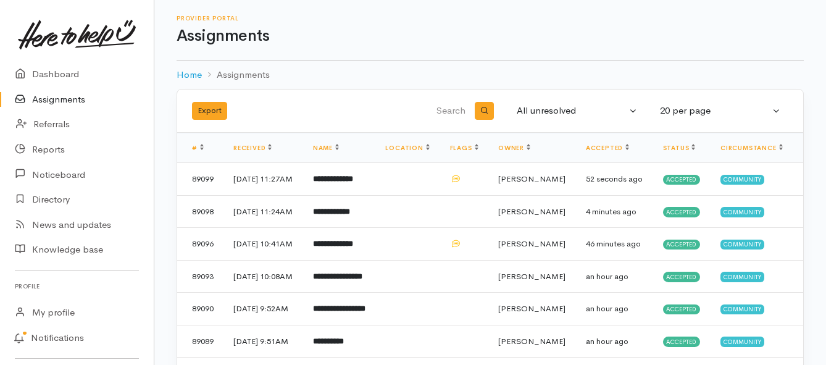
click at [43, 98] on link "Assignments" at bounding box center [77, 99] width 154 height 25
click at [350, 248] on b "**********" at bounding box center [333, 244] width 40 height 8
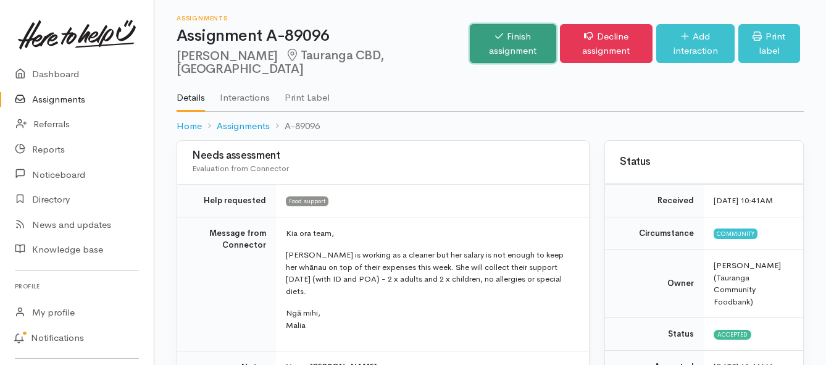
click at [476, 48] on link "Finish assignment" at bounding box center [513, 43] width 86 height 39
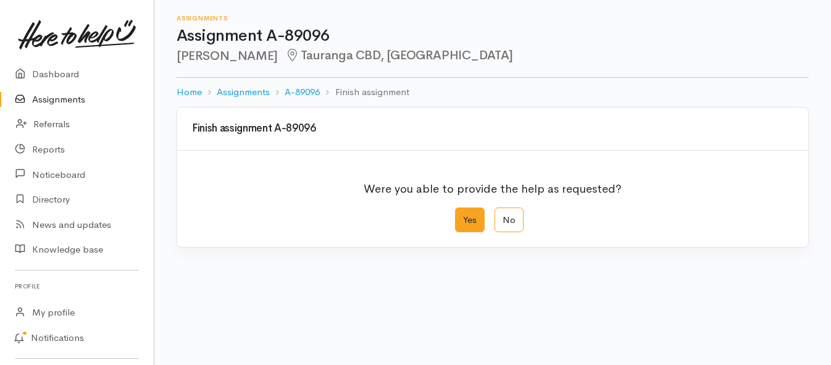
click at [467, 222] on label "Yes" at bounding box center [470, 219] width 30 height 25
click at [463, 216] on input "Yes" at bounding box center [459, 211] width 8 height 8
radio input "true"
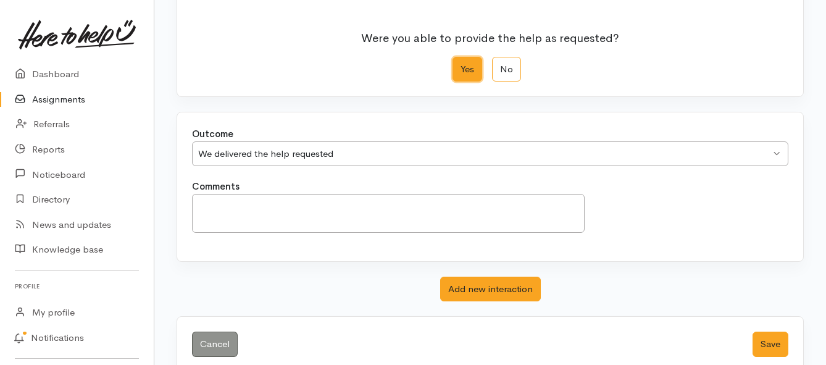
scroll to position [173, 0]
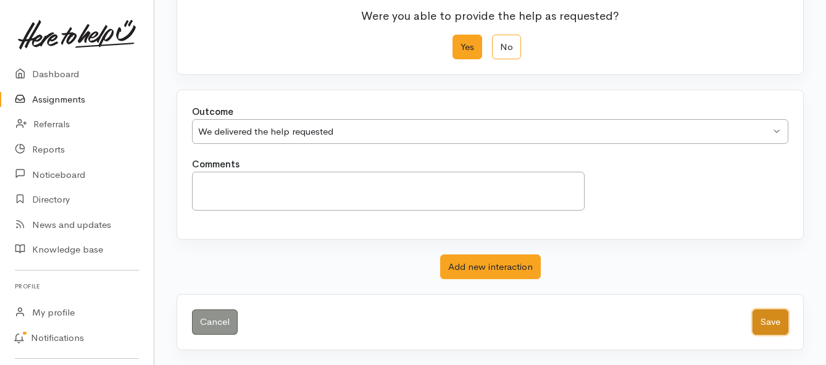
click at [769, 319] on button "Save" at bounding box center [771, 321] width 36 height 25
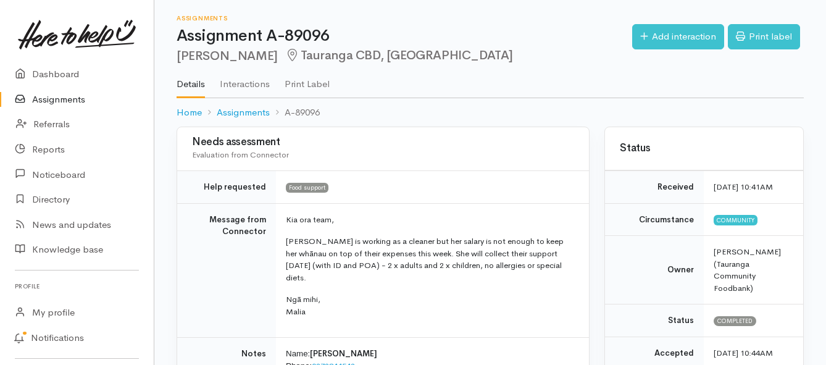
click at [52, 103] on link "Assignments" at bounding box center [77, 99] width 154 height 25
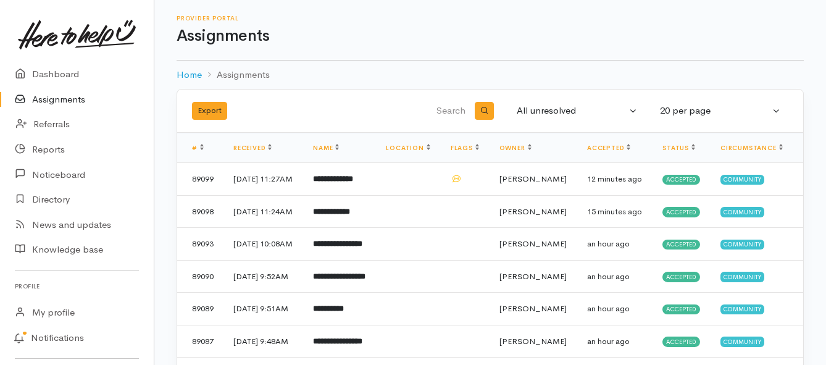
click at [75, 100] on link "Assignments" at bounding box center [77, 99] width 154 height 25
click at [52, 99] on link "Assignments" at bounding box center [77, 99] width 154 height 25
click at [69, 103] on link "Assignments" at bounding box center [77, 99] width 154 height 25
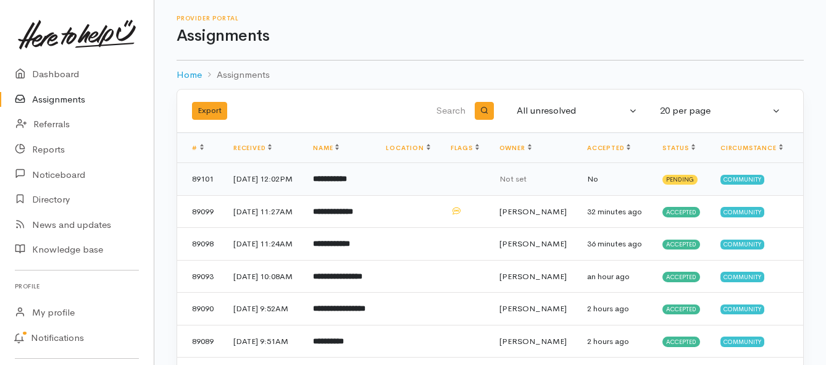
click at [370, 185] on td "**********" at bounding box center [339, 179] width 73 height 33
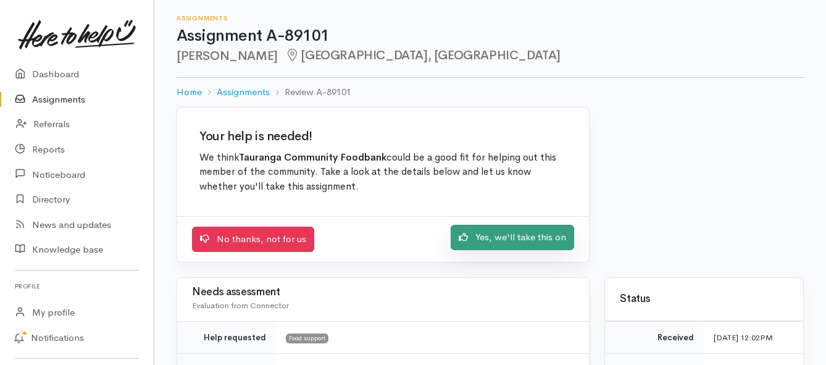
click at [498, 240] on link "Yes, we'll take this on" at bounding box center [513, 237] width 124 height 25
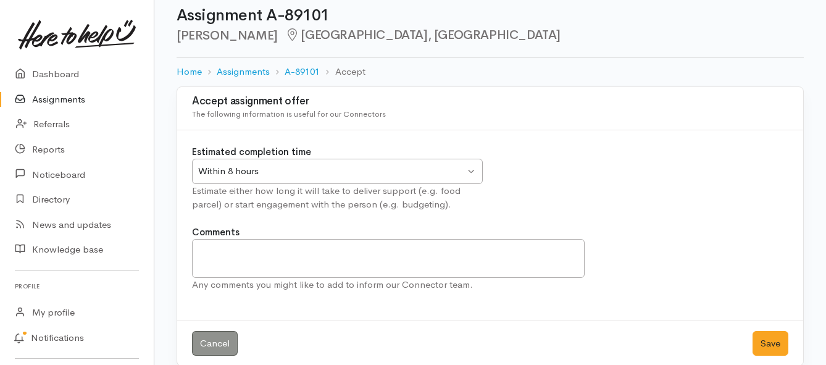
scroll to position [36, 0]
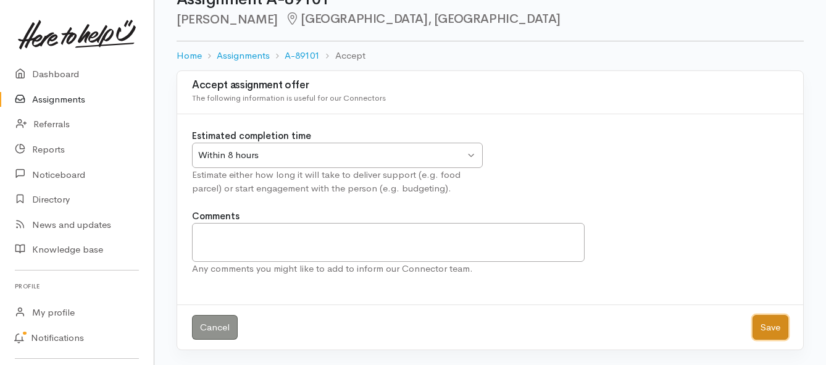
click at [777, 327] on button "Save" at bounding box center [771, 327] width 36 height 25
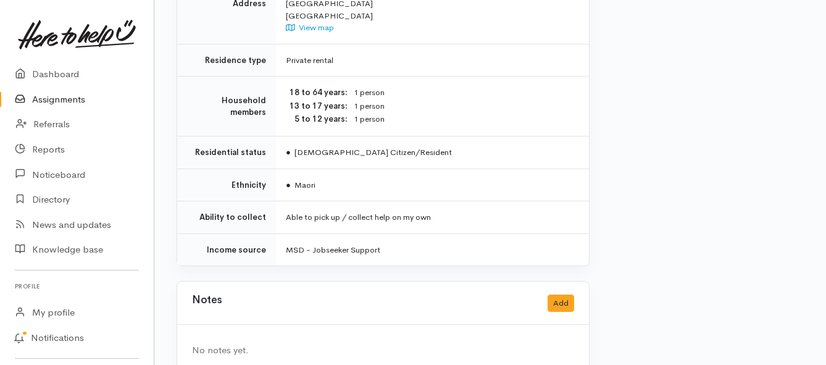
scroll to position [951, 0]
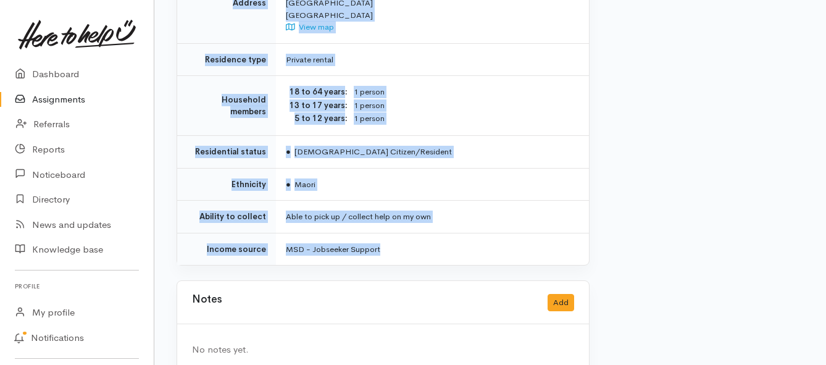
drag, startPoint x: 285, startPoint y: 95, endPoint x: 433, endPoint y: 216, distance: 190.5
copy div "**********"
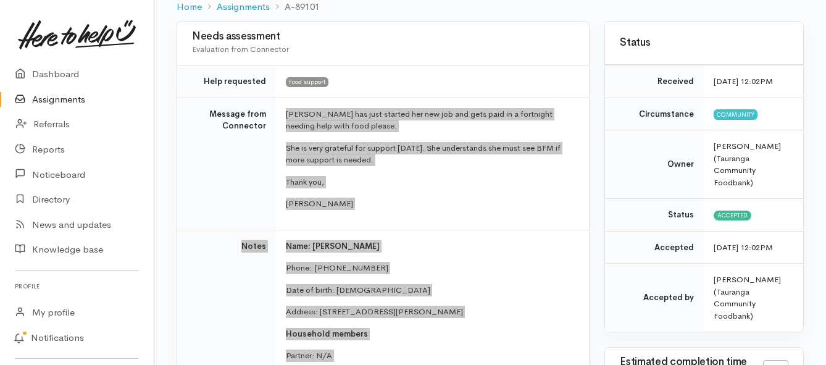
scroll to position [86, 0]
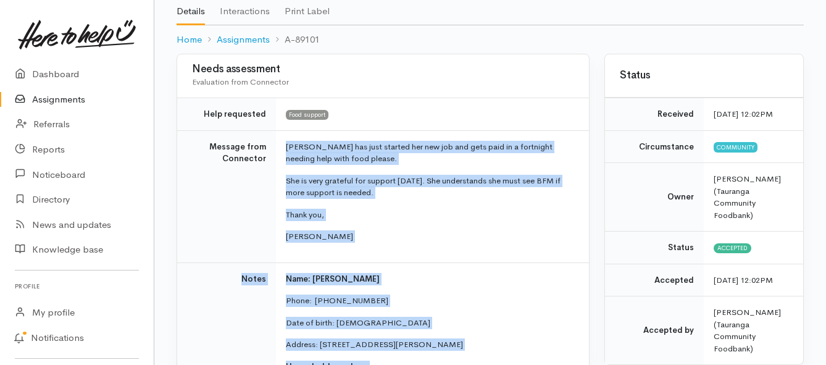
click at [41, 98] on link "Assignments" at bounding box center [77, 99] width 154 height 25
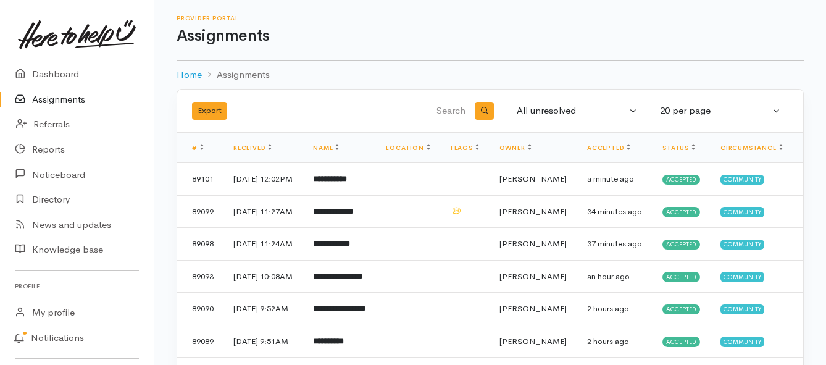
click at [70, 99] on link "Assignments" at bounding box center [77, 99] width 154 height 25
click at [65, 99] on link "Assignments" at bounding box center [77, 99] width 154 height 25
click at [61, 99] on link "Assignments" at bounding box center [77, 99] width 154 height 25
click at [63, 95] on link "Assignments" at bounding box center [77, 99] width 154 height 25
click at [343, 183] on b "**********" at bounding box center [328, 179] width 31 height 8
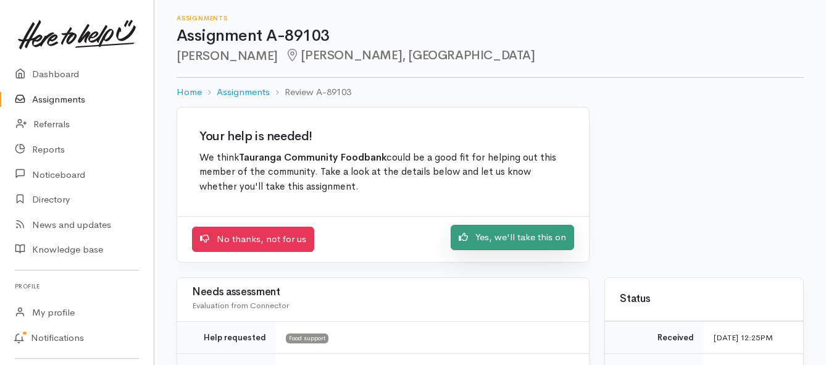
click at [474, 240] on link "Yes, we'll take this on" at bounding box center [513, 237] width 124 height 25
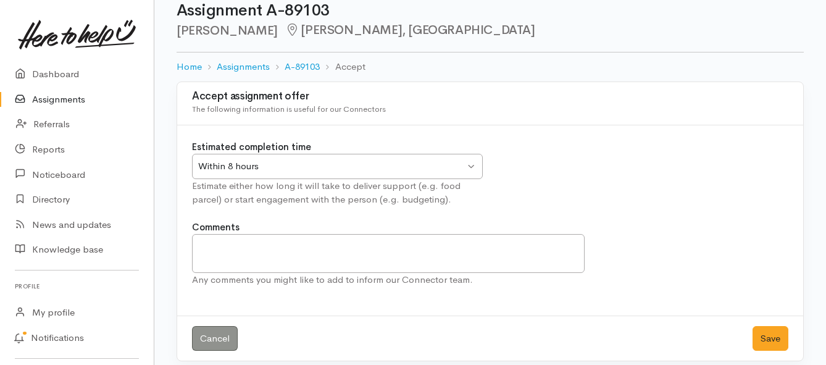
scroll to position [36, 0]
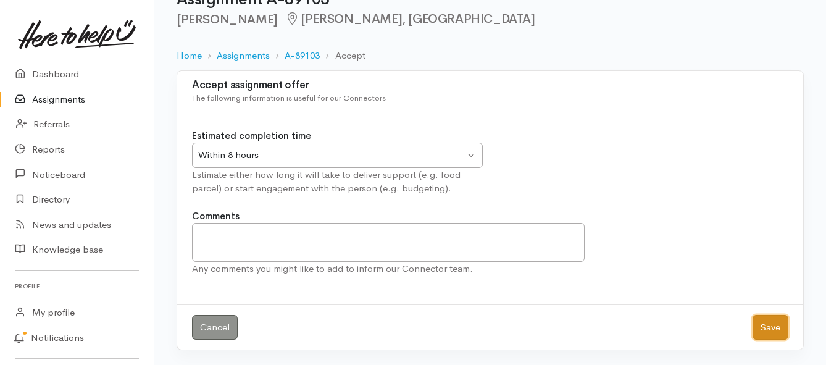
click at [755, 330] on button "Save" at bounding box center [771, 327] width 36 height 25
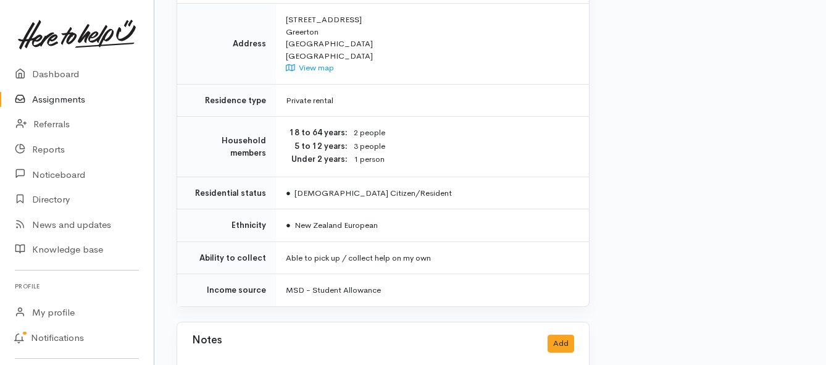
scroll to position [988, 0]
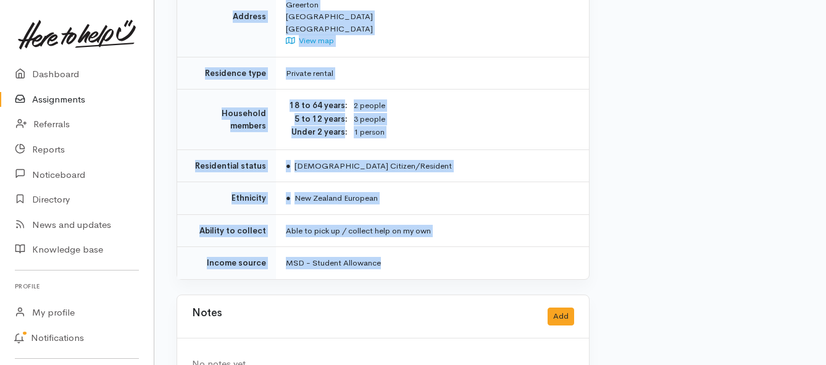
drag, startPoint x: 281, startPoint y: 95, endPoint x: 448, endPoint y: 226, distance: 212.0
copy div "**********"
click at [82, 98] on link "Assignments" at bounding box center [77, 99] width 154 height 25
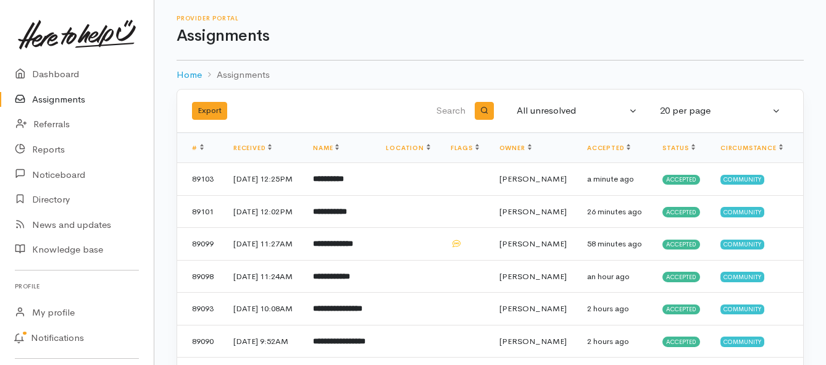
click at [51, 99] on link "Assignments" at bounding box center [77, 99] width 154 height 25
click at [56, 100] on link "Assignments" at bounding box center [77, 99] width 154 height 25
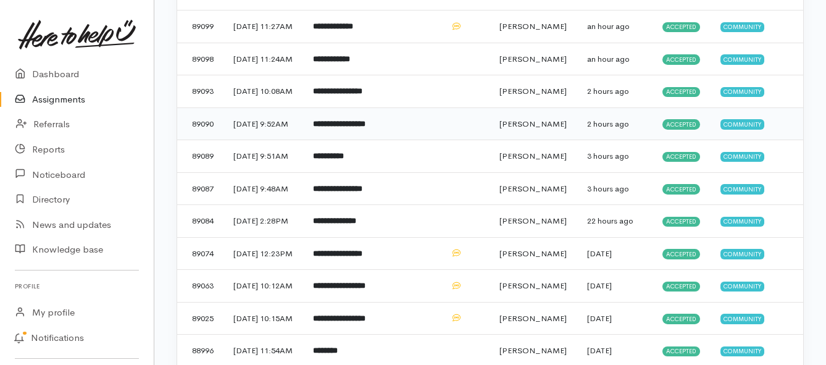
scroll to position [247, 0]
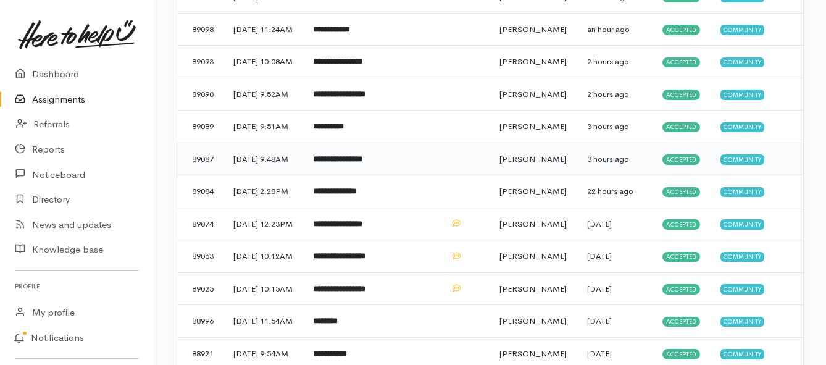
click at [330, 163] on b "**********" at bounding box center [337, 159] width 49 height 8
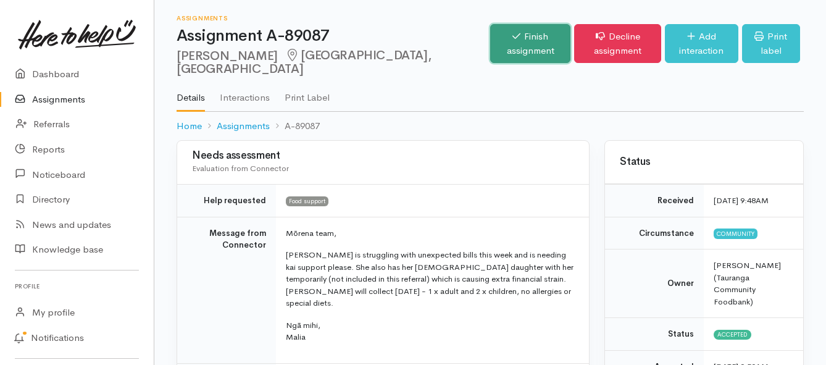
click at [490, 45] on link "Finish assignment" at bounding box center [530, 43] width 80 height 39
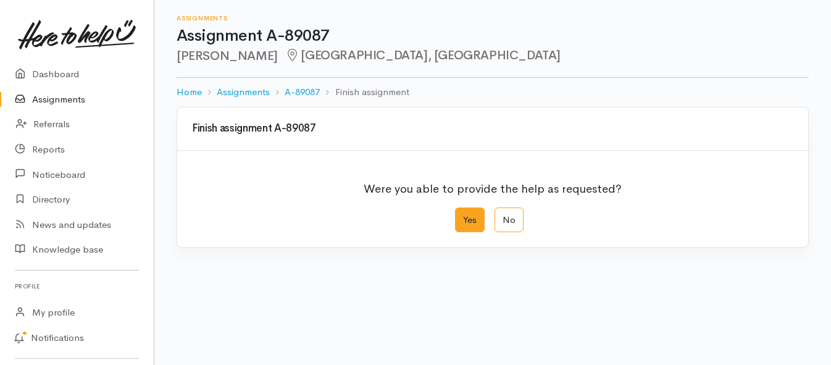
click at [465, 222] on label "Yes" at bounding box center [470, 219] width 30 height 25
click at [463, 216] on input "Yes" at bounding box center [459, 211] width 8 height 8
radio input "true"
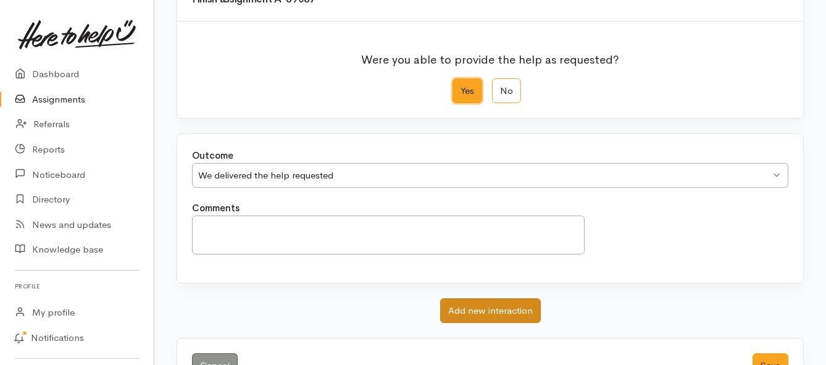
scroll to position [173, 0]
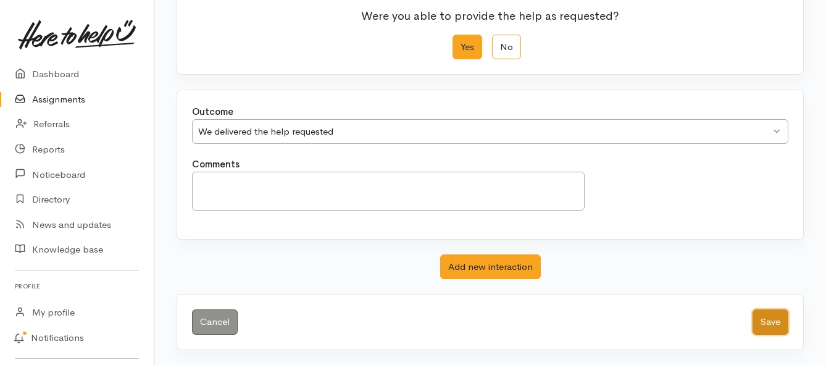
click at [768, 320] on button "Save" at bounding box center [771, 321] width 36 height 25
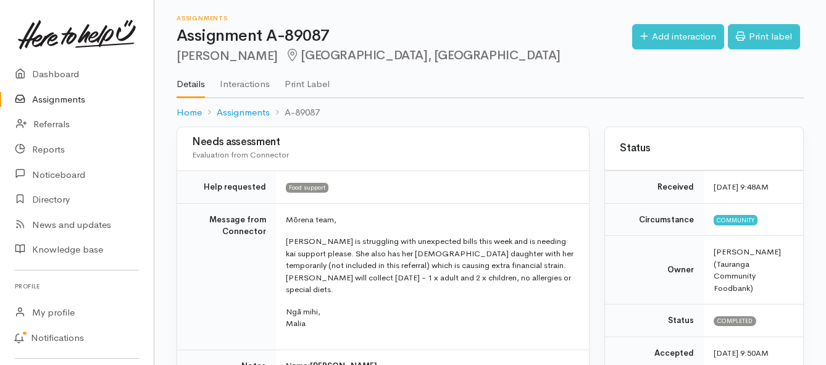
click at [73, 96] on link "Assignments" at bounding box center [77, 99] width 154 height 25
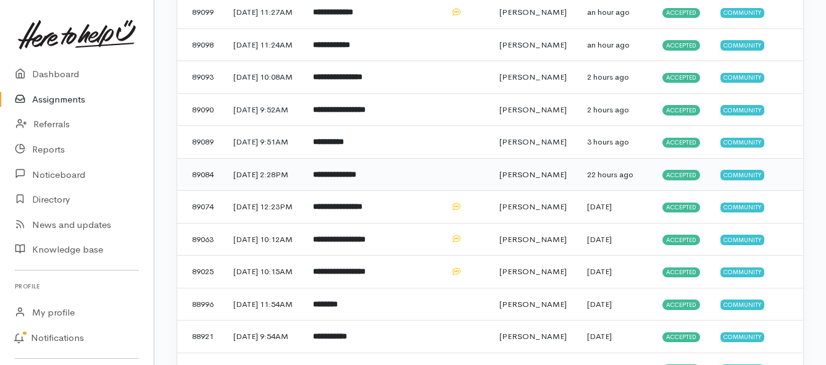
scroll to position [62, 0]
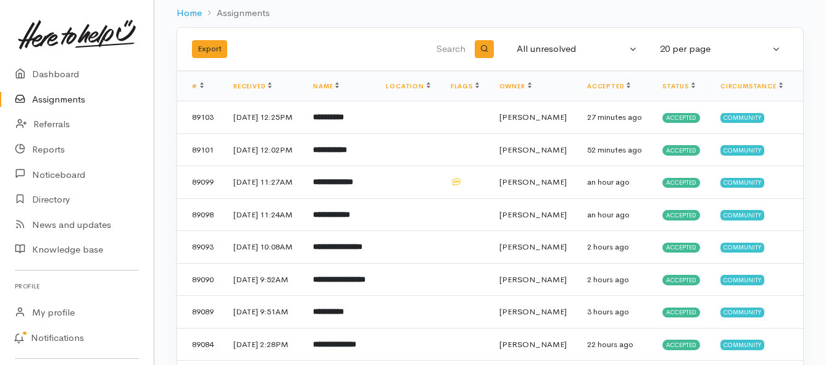
click at [60, 96] on link "Assignments" at bounding box center [77, 99] width 154 height 25
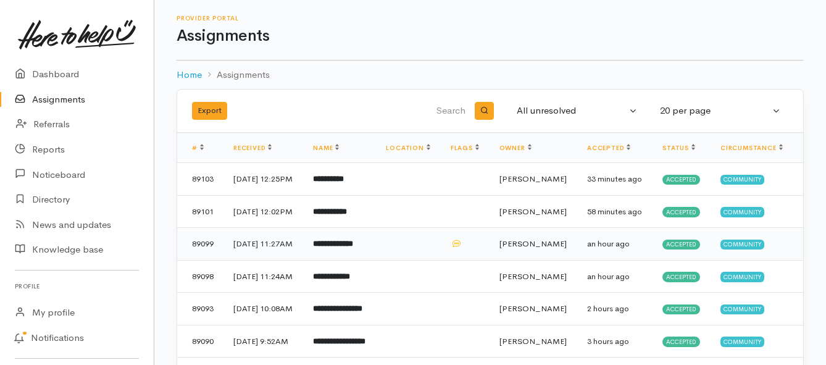
click at [352, 248] on b "**********" at bounding box center [333, 244] width 40 height 8
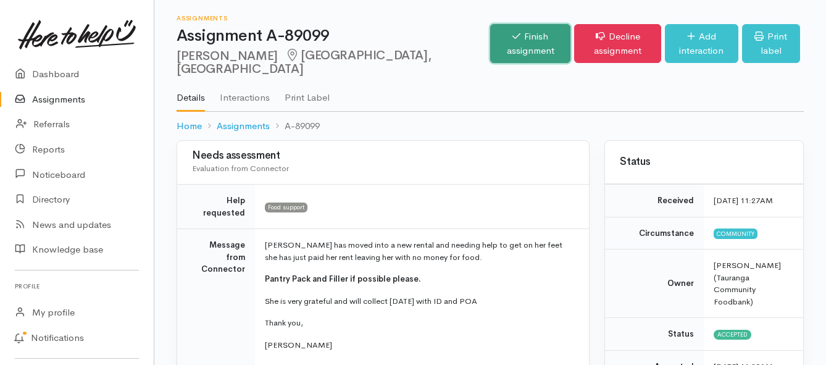
click at [490, 38] on link "Finish assignment" at bounding box center [530, 43] width 80 height 39
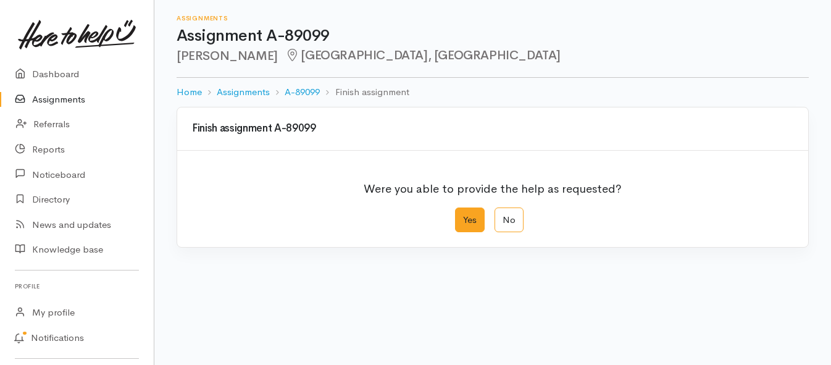
click at [463, 224] on label "Yes" at bounding box center [470, 219] width 30 height 25
click at [463, 216] on input "Yes" at bounding box center [459, 211] width 8 height 8
radio input "true"
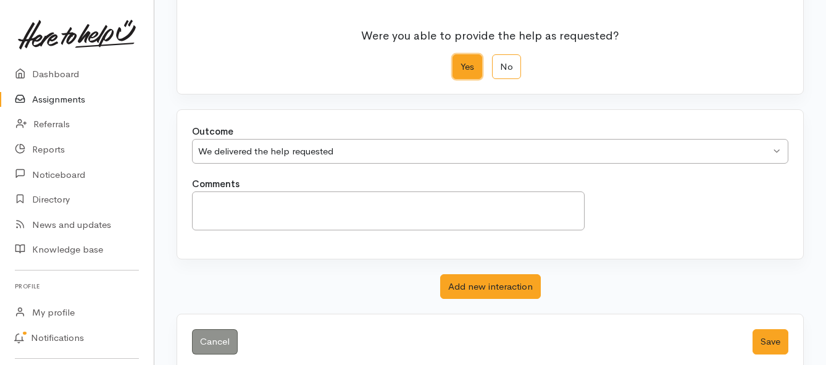
scroll to position [173, 0]
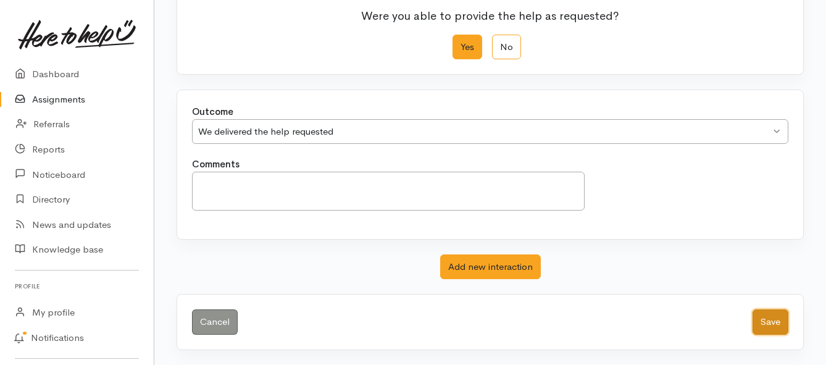
click at [773, 319] on button "Save" at bounding box center [771, 321] width 36 height 25
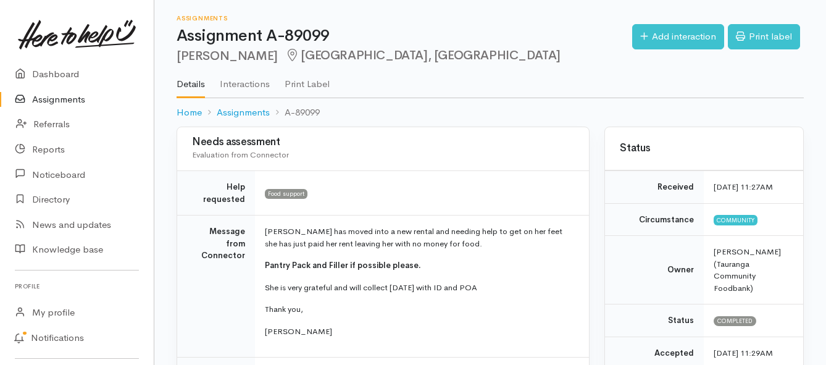
click at [43, 101] on link "Assignments" at bounding box center [77, 99] width 154 height 25
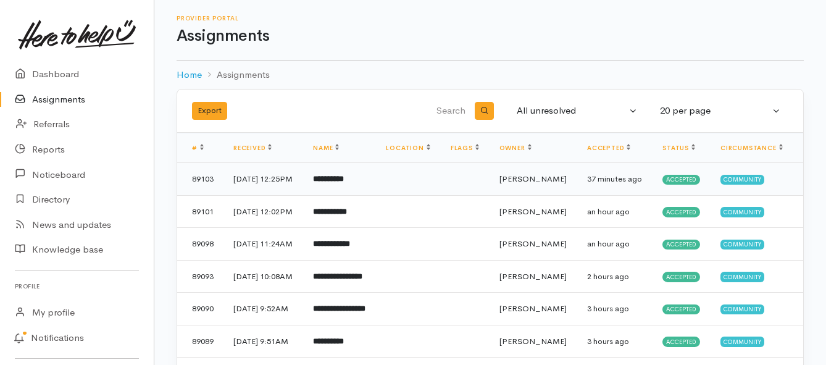
click at [375, 182] on td "**********" at bounding box center [339, 179] width 73 height 33
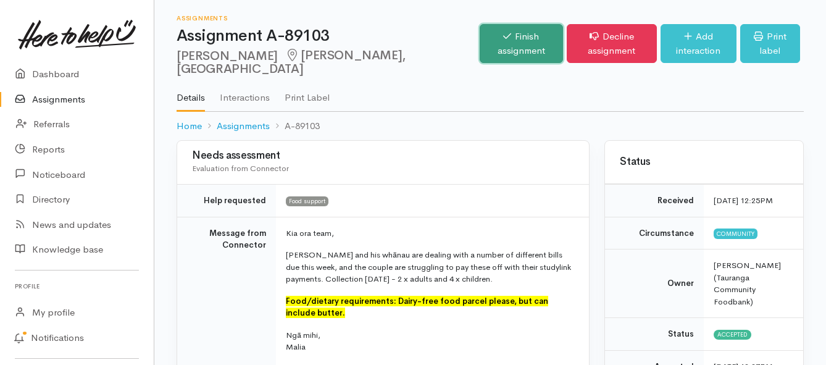
click at [480, 37] on link "Finish assignment" at bounding box center [521, 43] width 83 height 39
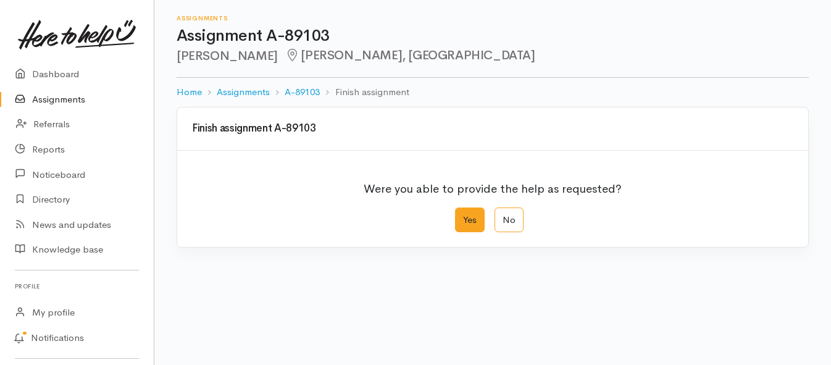
click at [464, 219] on label "Yes" at bounding box center [470, 219] width 30 height 25
click at [463, 216] on input "Yes" at bounding box center [459, 211] width 8 height 8
radio input "true"
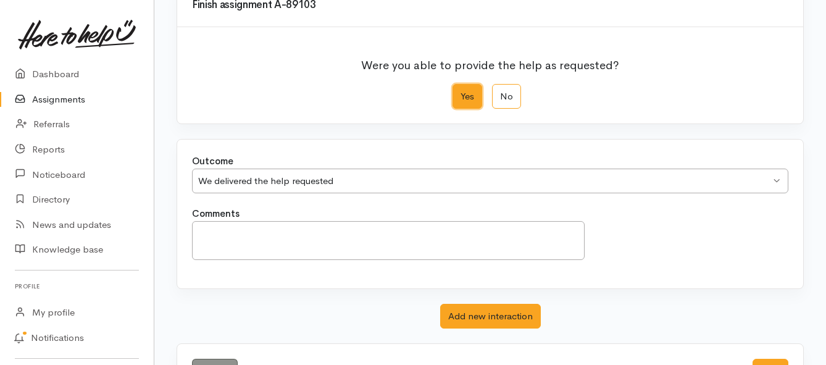
scroll to position [173, 0]
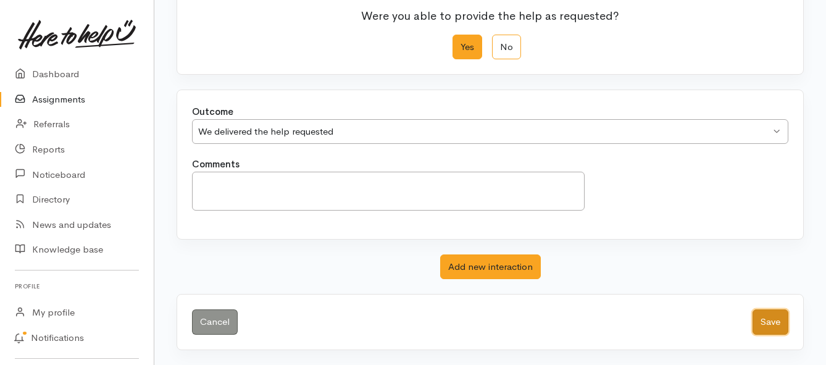
click at [782, 331] on button "Save" at bounding box center [771, 321] width 36 height 25
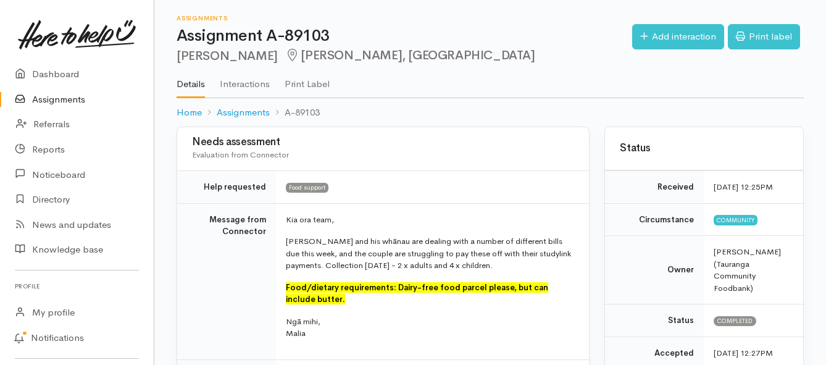
click at [75, 101] on link "Assignments" at bounding box center [77, 99] width 154 height 25
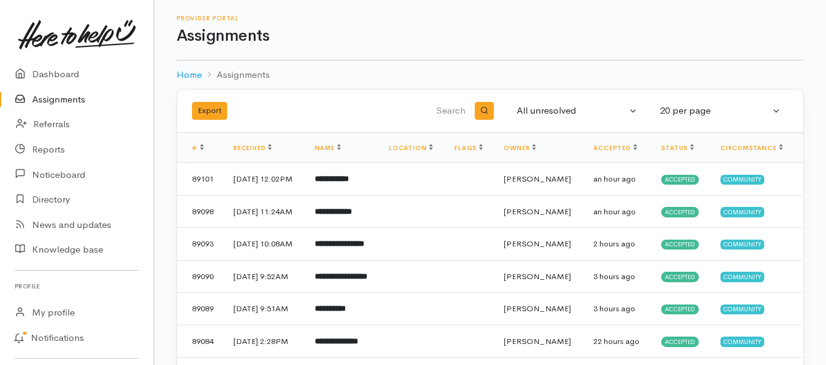
click at [33, 96] on link "Assignments" at bounding box center [77, 99] width 154 height 25
click at [49, 103] on link "Assignments" at bounding box center [77, 99] width 154 height 25
click at [341, 179] on b "*********" at bounding box center [329, 179] width 28 height 8
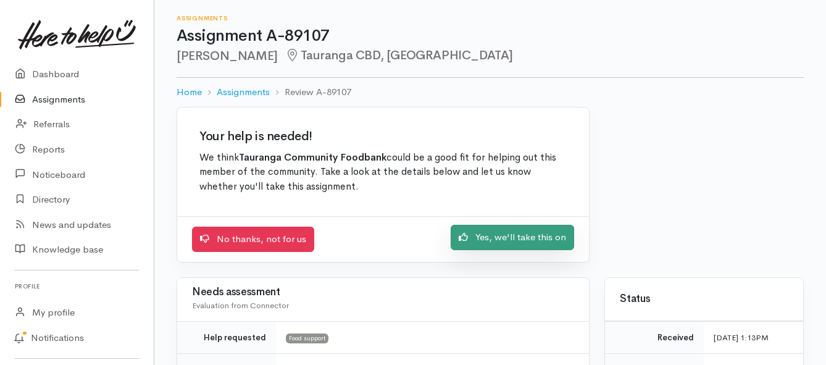
click at [505, 240] on link "Yes, we'll take this on" at bounding box center [513, 237] width 124 height 25
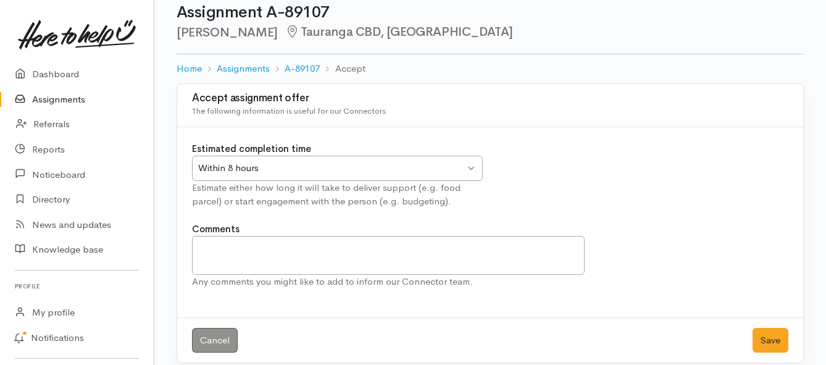
scroll to position [36, 0]
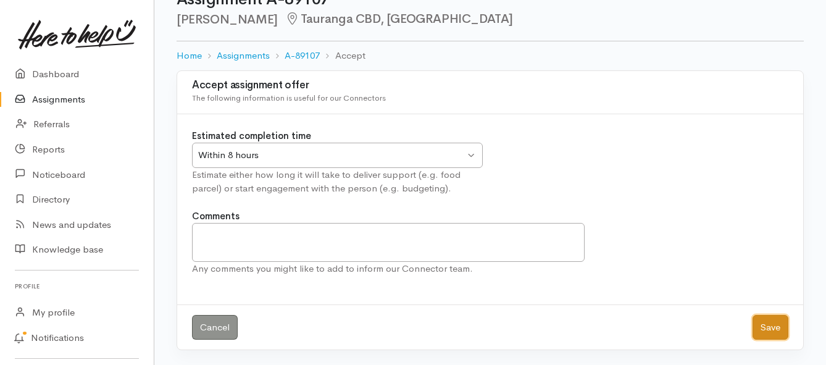
click at [764, 324] on button "Save" at bounding box center [771, 327] width 36 height 25
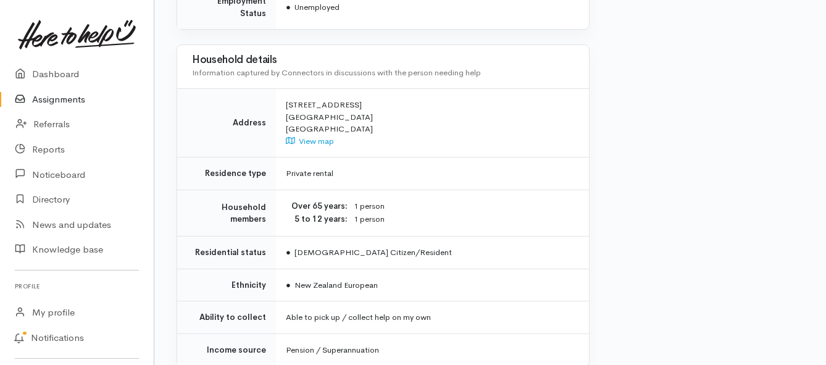
scroll to position [988, 0]
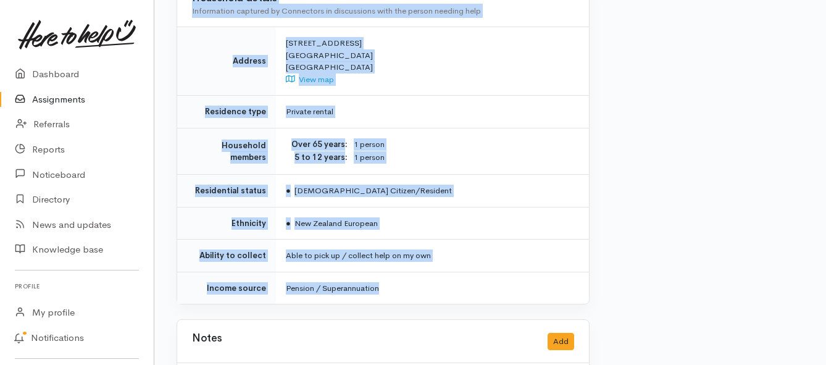
drag, startPoint x: 285, startPoint y: 154, endPoint x: 436, endPoint y: 248, distance: 177.2
copy div "**********"
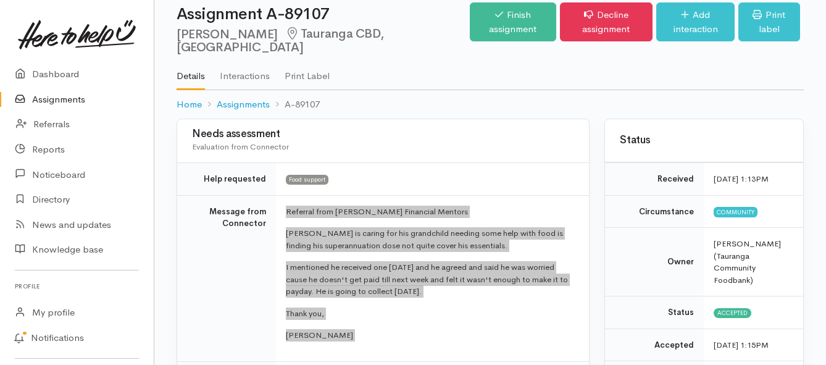
scroll to position [0, 0]
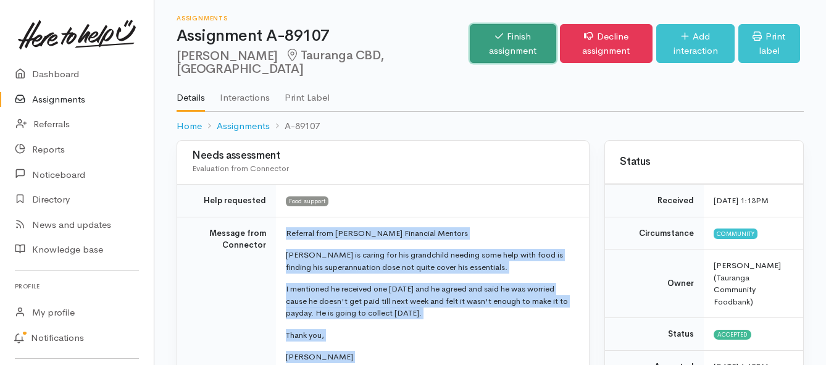
click at [470, 39] on link "Finish assignment" at bounding box center [513, 43] width 86 height 39
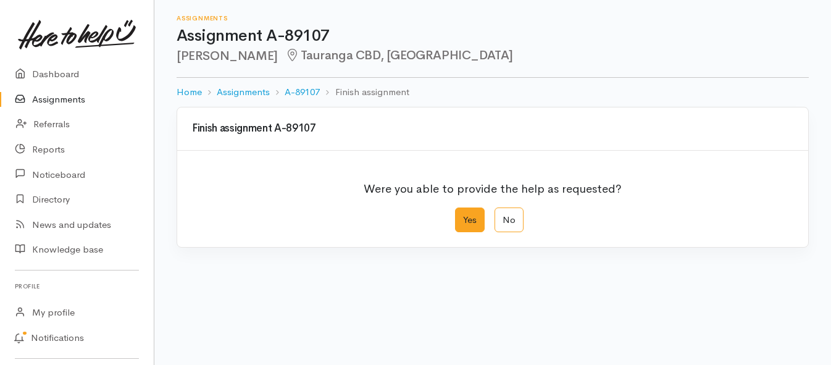
click at [465, 217] on label "Yes" at bounding box center [470, 219] width 30 height 25
click at [463, 216] on input "Yes" at bounding box center [459, 211] width 8 height 8
radio input "true"
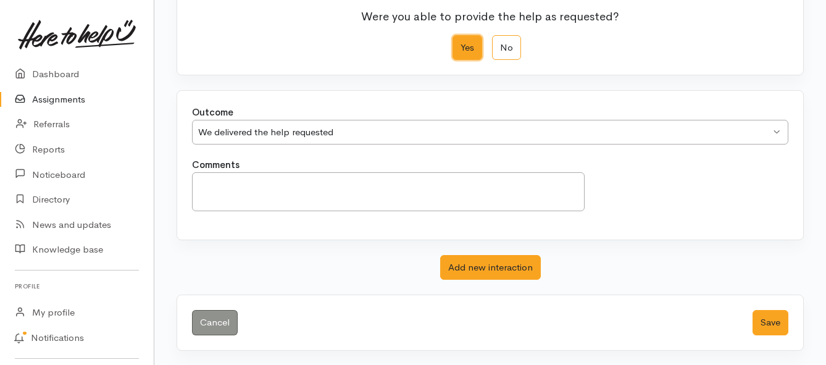
scroll to position [173, 0]
click at [768, 324] on button "Save" at bounding box center [771, 321] width 36 height 25
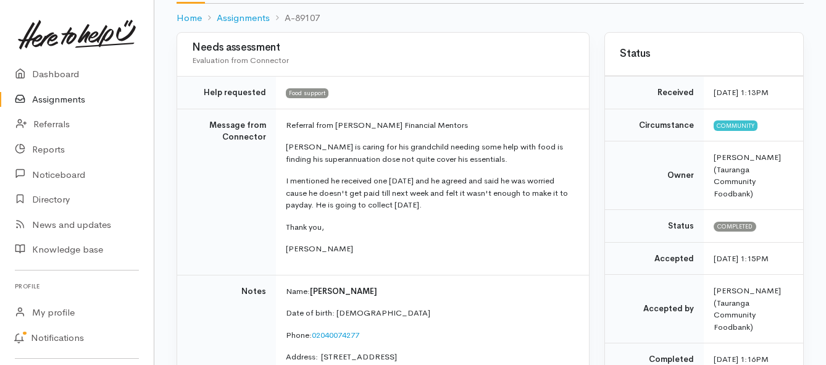
scroll to position [124, 0]
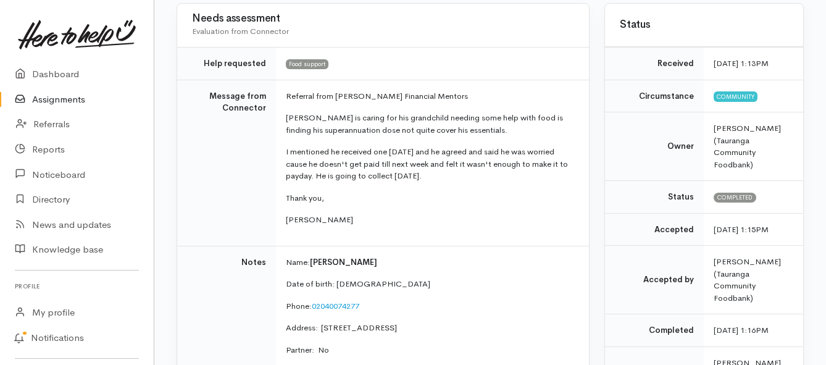
click at [61, 96] on link "Assignments" at bounding box center [77, 99] width 154 height 25
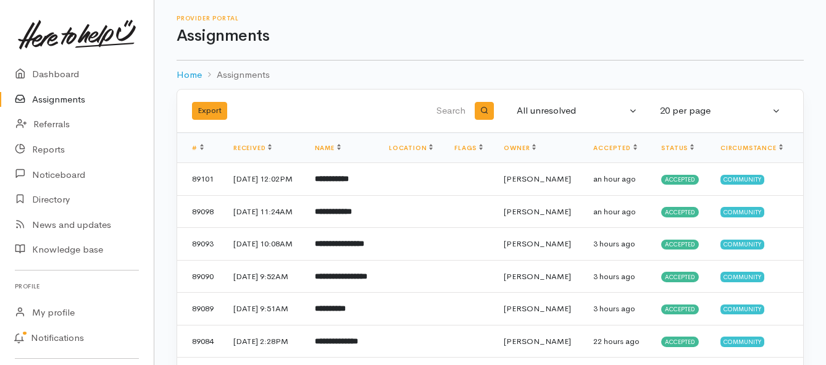
click at [57, 102] on link "Assignments" at bounding box center [77, 99] width 154 height 25
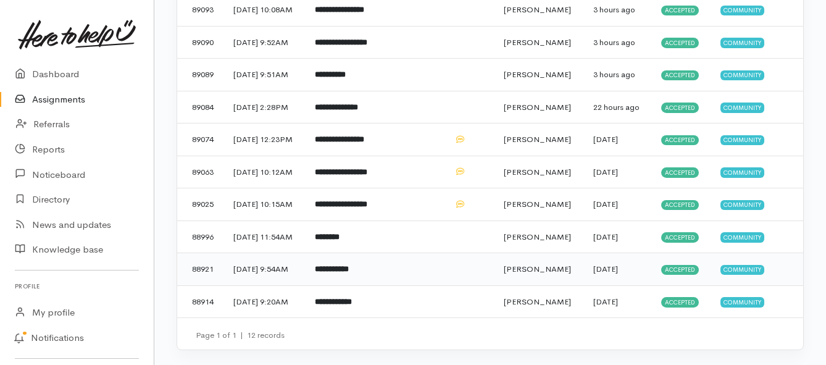
scroll to position [379, 0]
click at [349, 265] on b "**********" at bounding box center [332, 269] width 34 height 8
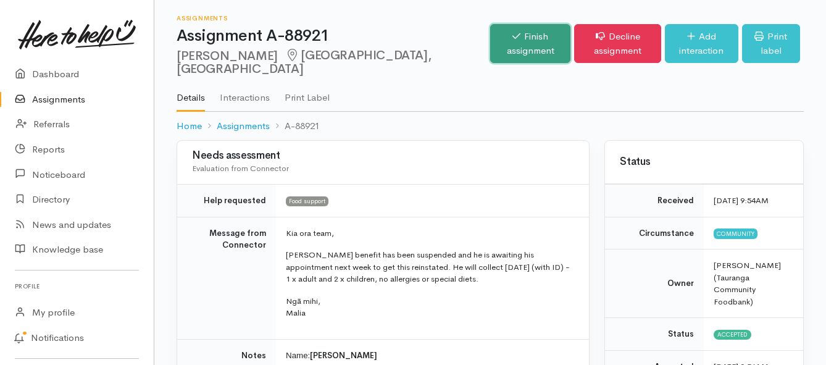
click at [490, 39] on link "Finish assignment" at bounding box center [530, 43] width 80 height 39
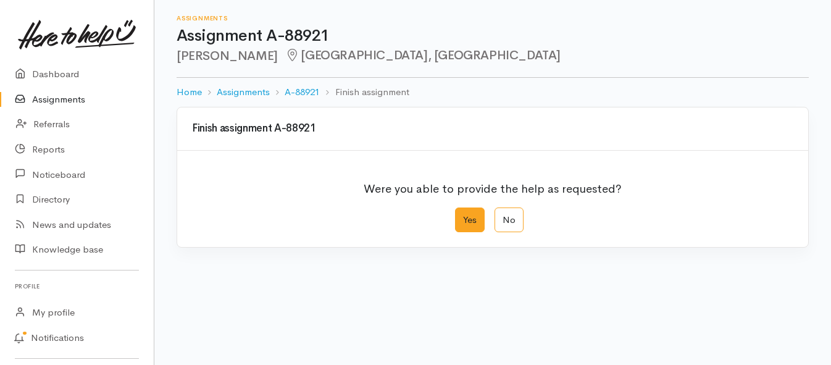
click at [460, 227] on label "Yes" at bounding box center [470, 219] width 30 height 25
click at [460, 216] on input "Yes" at bounding box center [459, 211] width 8 height 8
radio input "true"
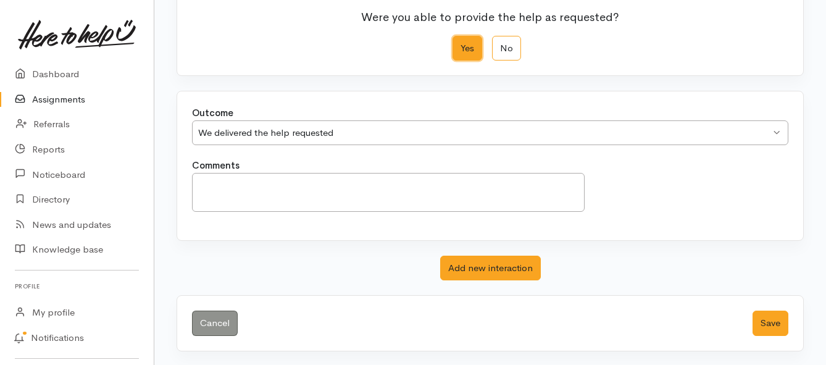
scroll to position [173, 0]
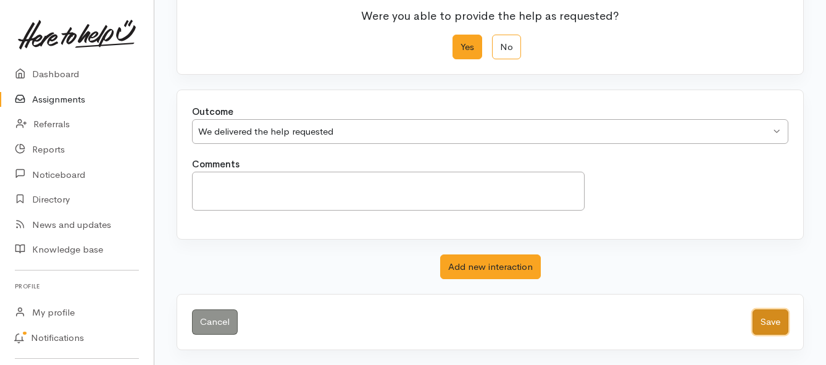
click at [770, 330] on button "Save" at bounding box center [771, 321] width 36 height 25
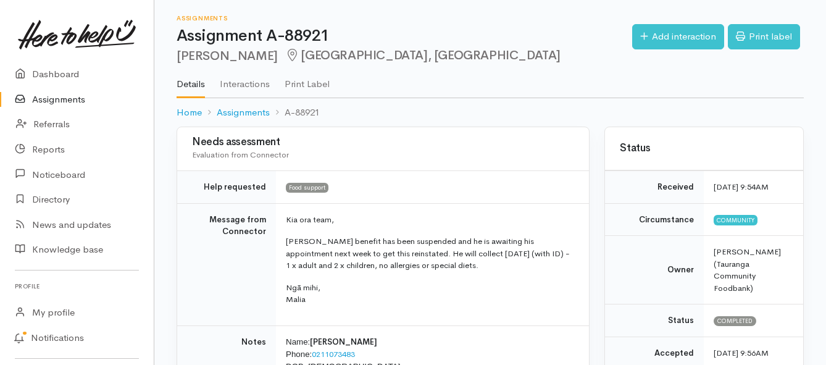
click at [73, 99] on link "Assignments" at bounding box center [77, 99] width 154 height 25
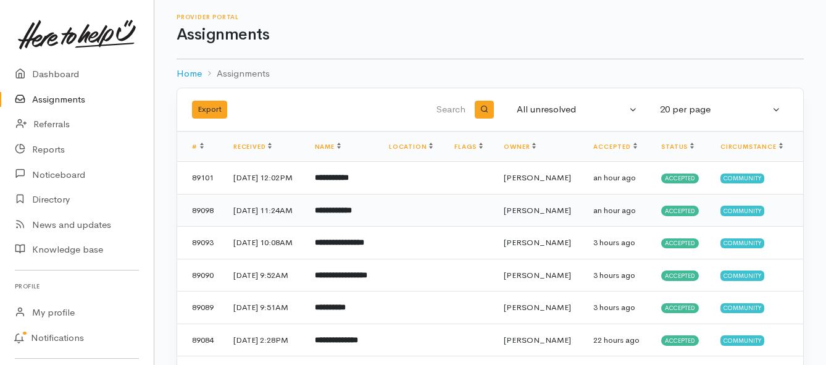
scroll to position [62, 0]
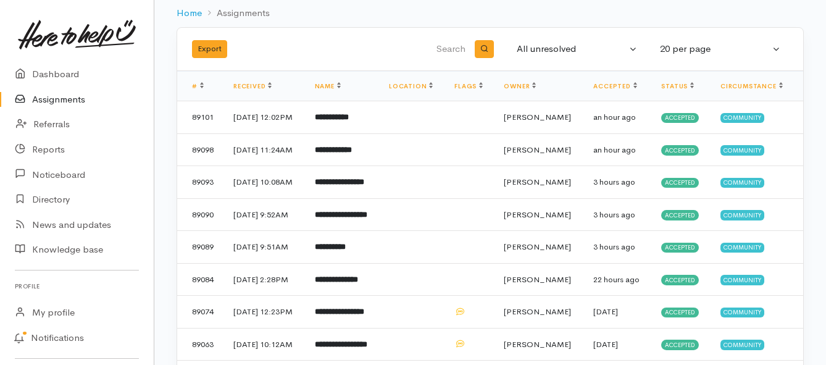
click at [75, 102] on link "Assignments" at bounding box center [77, 99] width 154 height 25
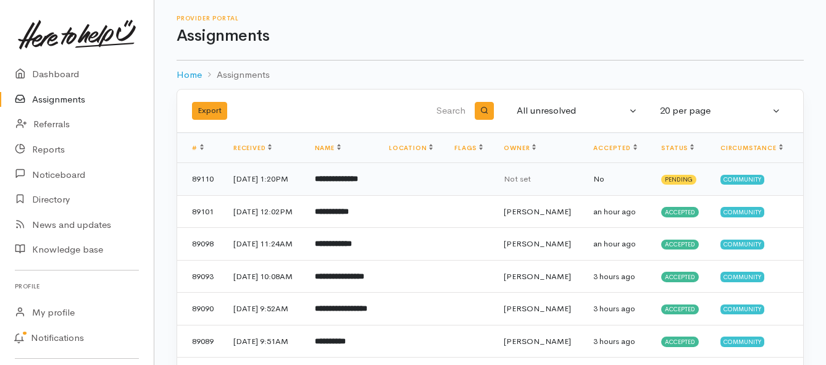
click at [336, 191] on td "**********" at bounding box center [342, 179] width 74 height 33
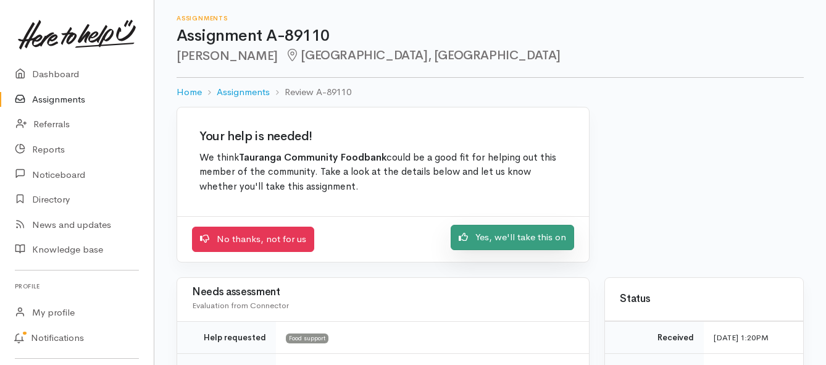
click at [477, 238] on link "Yes, we'll take this on" at bounding box center [513, 237] width 124 height 25
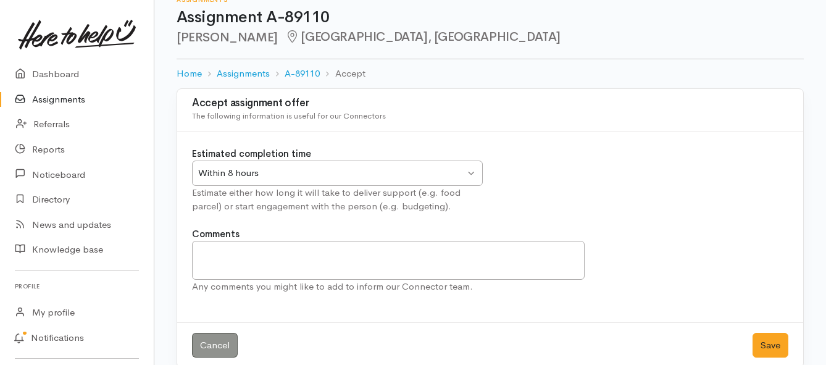
scroll to position [36, 0]
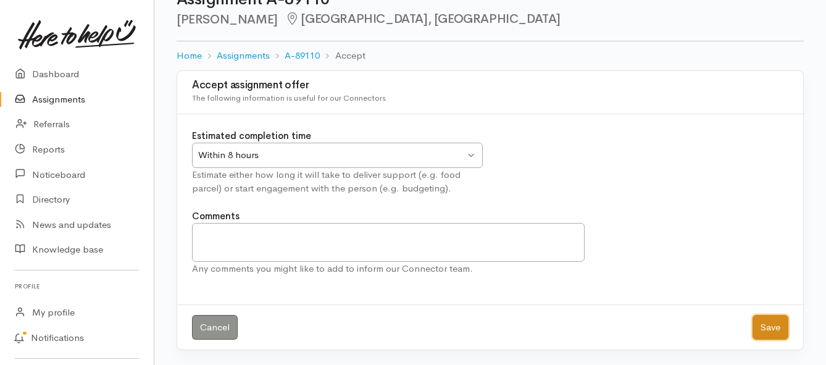
click at [771, 327] on button "Save" at bounding box center [771, 327] width 36 height 25
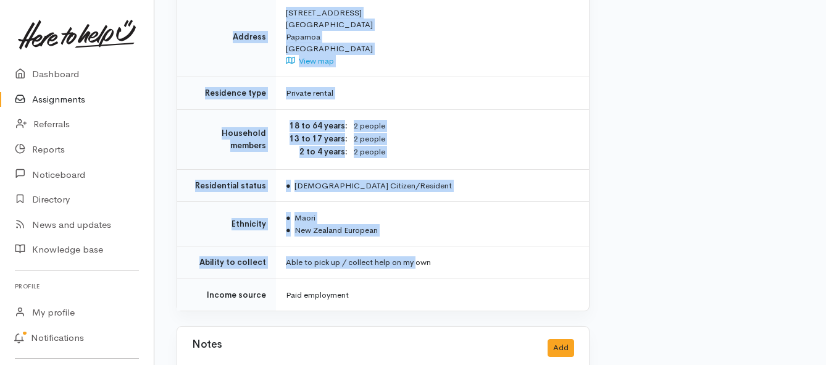
scroll to position [926, 0]
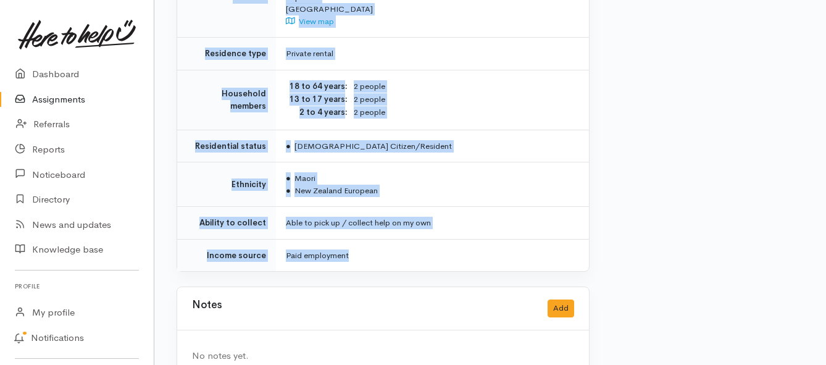
drag, startPoint x: 283, startPoint y: 157, endPoint x: 420, endPoint y: 220, distance: 150.6
copy div "**********"
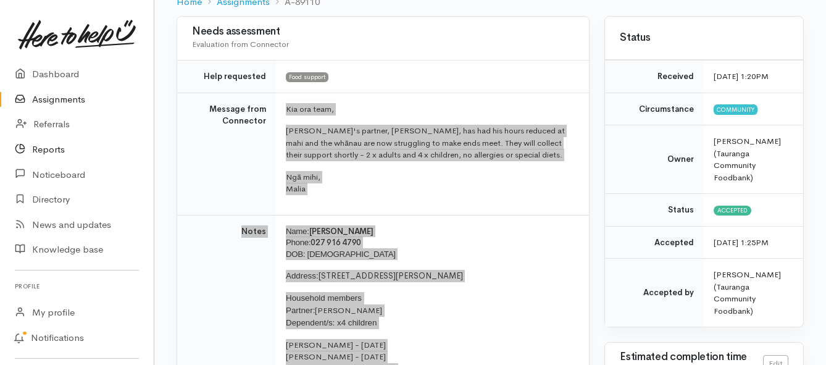
scroll to position [124, 0]
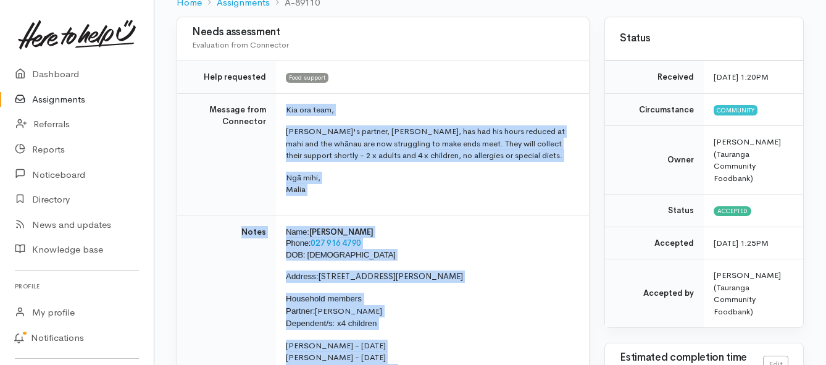
click at [55, 101] on link "Assignments" at bounding box center [77, 99] width 154 height 25
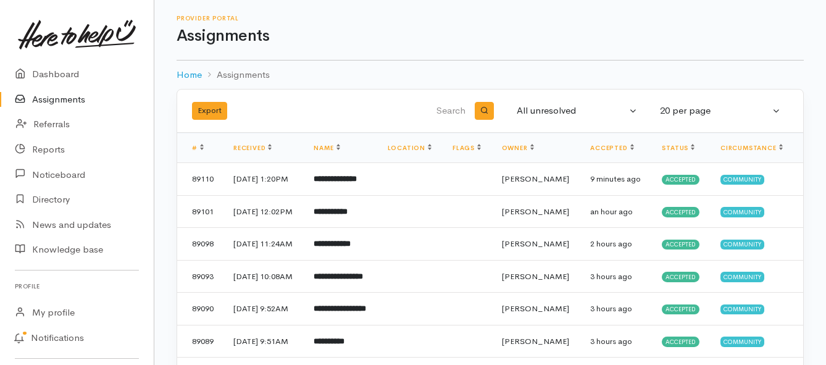
click at [61, 99] on link "Assignments" at bounding box center [77, 99] width 154 height 25
click at [346, 183] on b "**********" at bounding box center [334, 179] width 43 height 8
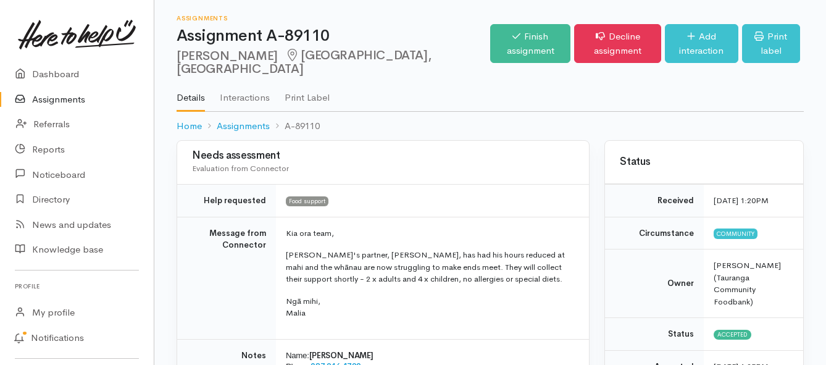
click at [49, 100] on link "Assignments" at bounding box center [77, 99] width 154 height 25
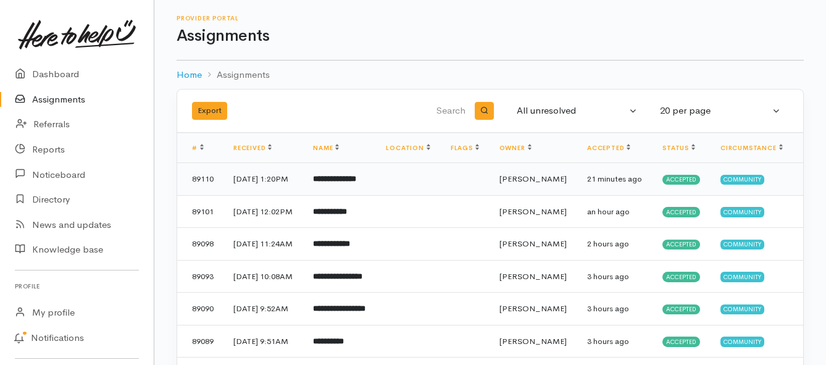
click at [335, 183] on b "**********" at bounding box center [334, 179] width 43 height 8
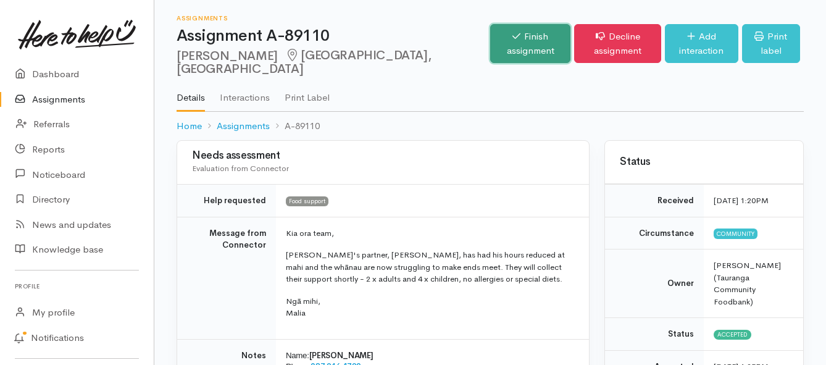
click at [490, 41] on link "Finish assignment" at bounding box center [530, 43] width 80 height 39
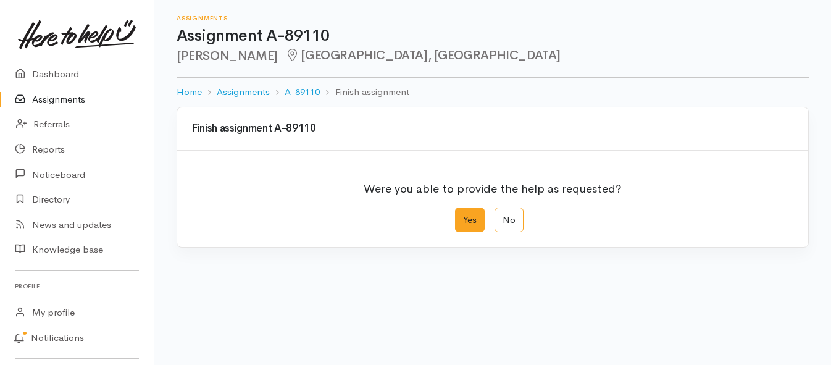
drag, startPoint x: 467, startPoint y: 216, endPoint x: 461, endPoint y: 214, distance: 6.4
click at [467, 216] on label "Yes" at bounding box center [470, 219] width 30 height 25
click at [463, 216] on input "Yes" at bounding box center [459, 211] width 8 height 8
radio input "true"
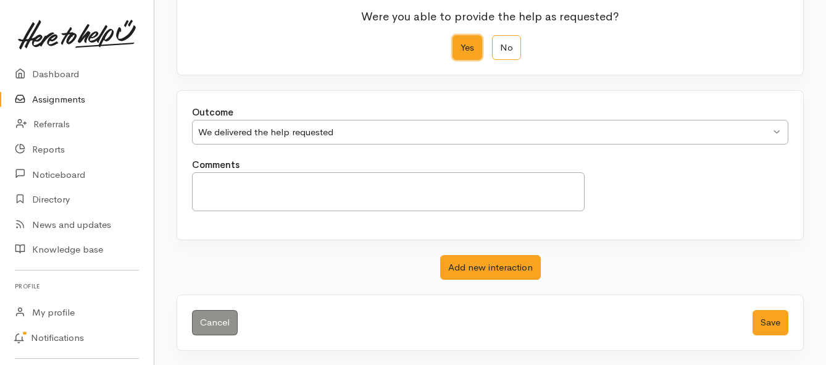
scroll to position [173, 0]
click at [763, 319] on button "Save" at bounding box center [771, 321] width 36 height 25
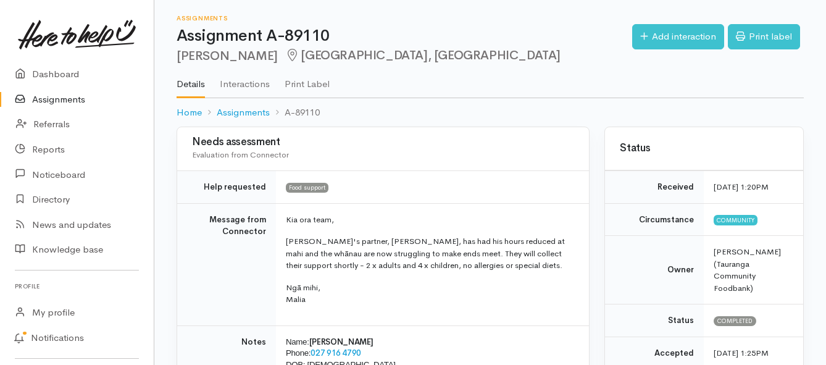
click at [55, 97] on link "Assignments" at bounding box center [77, 99] width 154 height 25
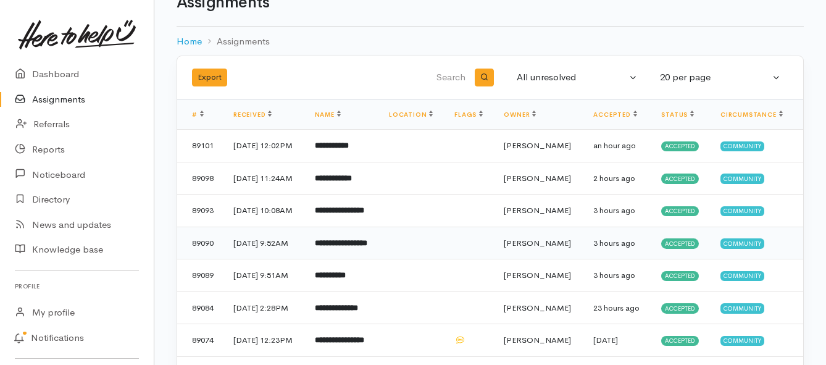
scroll to position [62, 0]
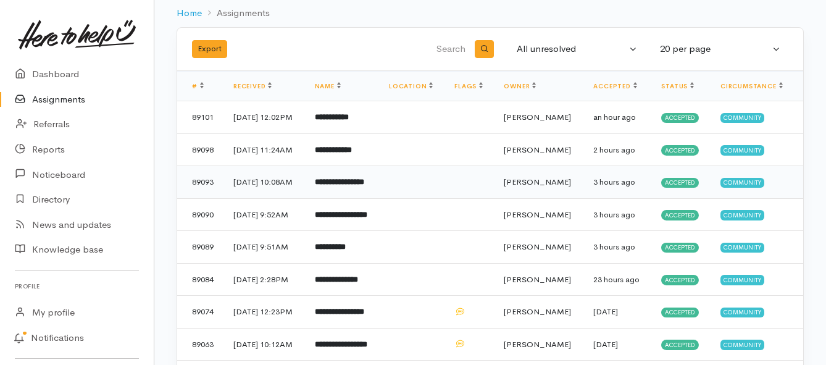
click at [335, 186] on b "**********" at bounding box center [339, 182] width 49 height 8
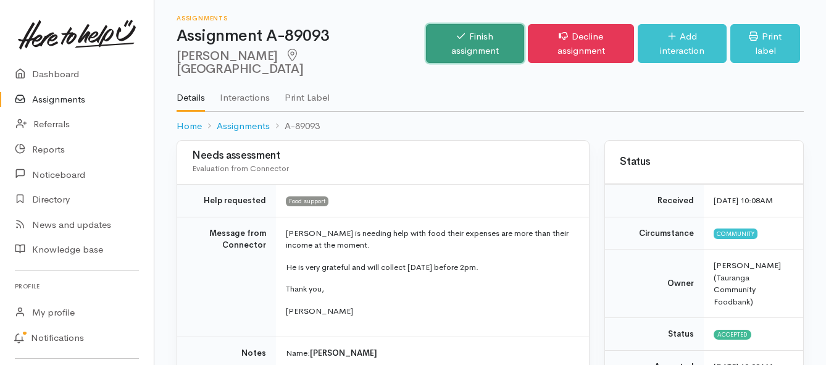
click at [446, 41] on link "Finish assignment" at bounding box center [475, 43] width 98 height 39
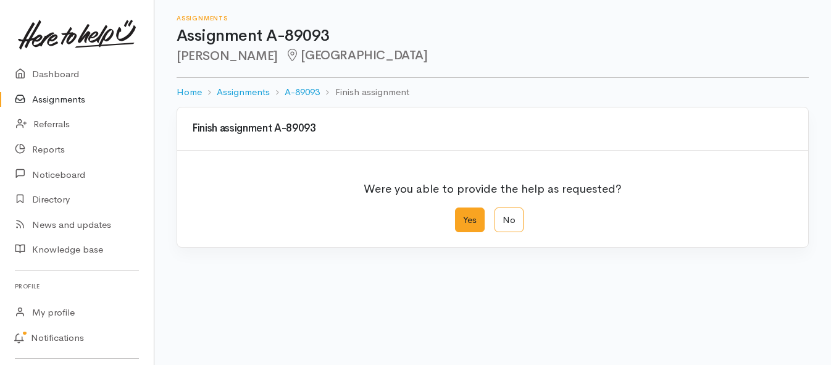
click at [472, 224] on label "Yes" at bounding box center [470, 219] width 30 height 25
click at [463, 216] on input "Yes" at bounding box center [459, 211] width 8 height 8
radio input "true"
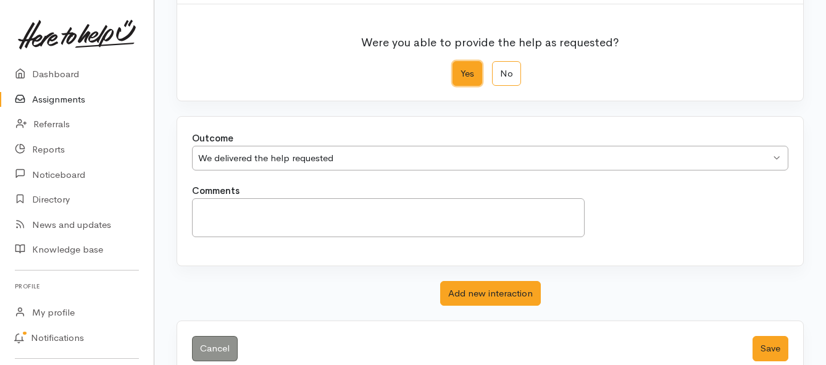
scroll to position [173, 0]
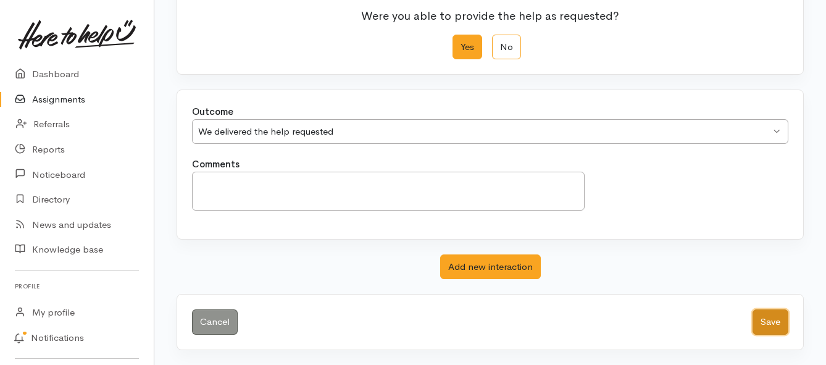
click at [760, 324] on button "Save" at bounding box center [771, 321] width 36 height 25
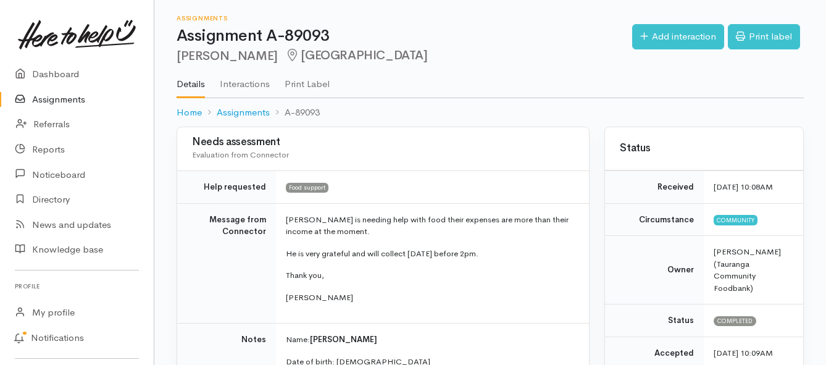
click at [70, 101] on link "Assignments" at bounding box center [77, 99] width 154 height 25
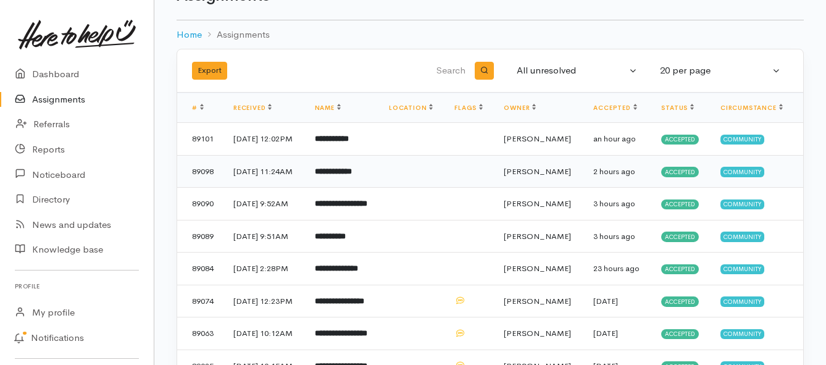
scroll to position [62, 0]
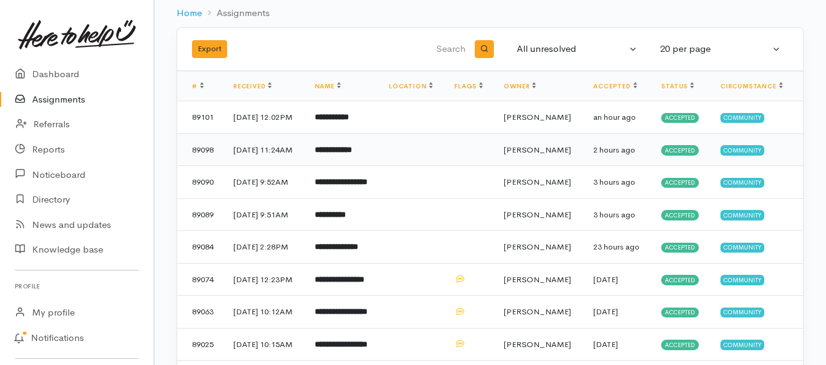
click at [352, 154] on b "**********" at bounding box center [333, 150] width 37 height 8
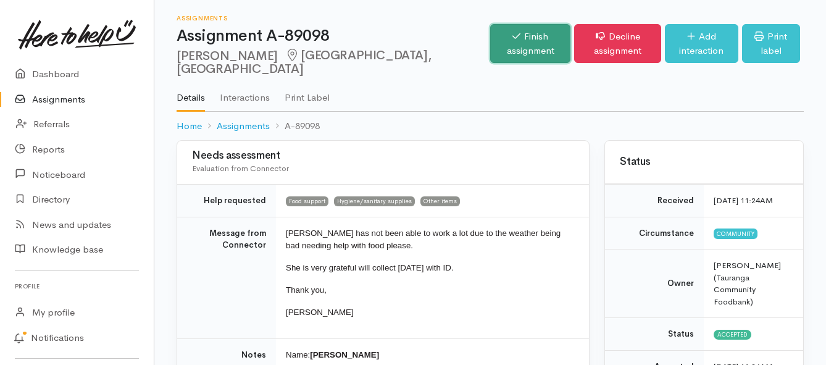
click at [490, 41] on link "Finish assignment" at bounding box center [530, 43] width 80 height 39
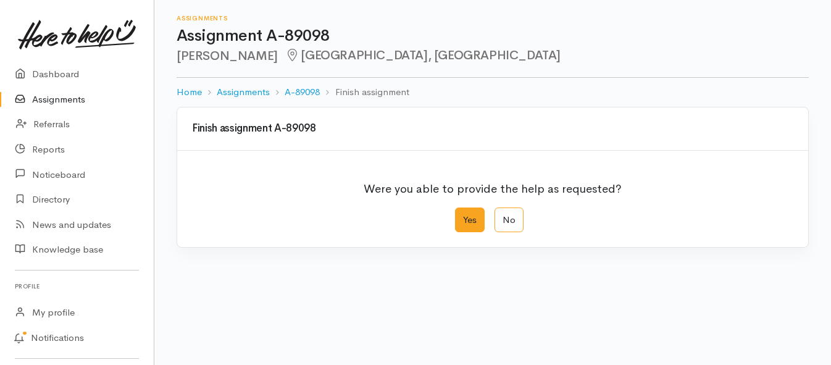
click at [464, 221] on label "Yes" at bounding box center [470, 219] width 30 height 25
click at [463, 216] on input "Yes" at bounding box center [459, 211] width 8 height 8
radio input "true"
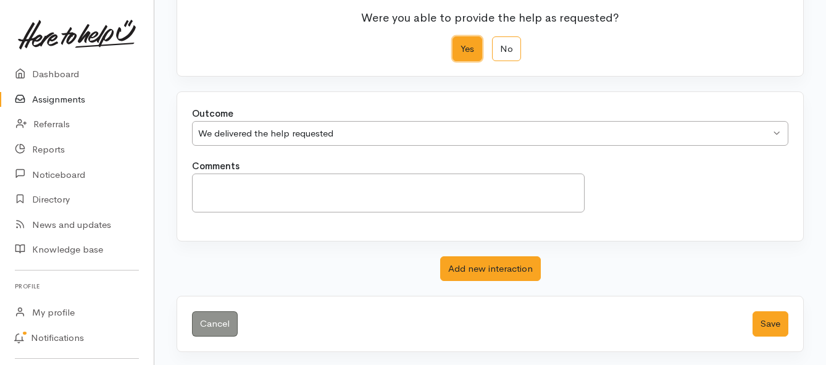
scroll to position [173, 0]
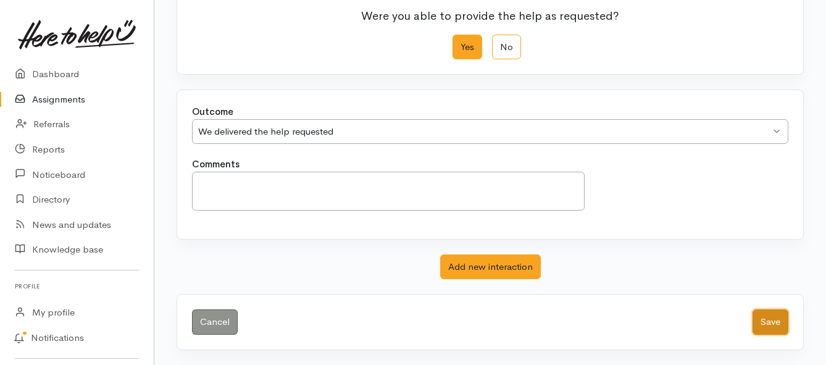
click at [766, 322] on button "Save" at bounding box center [771, 321] width 36 height 25
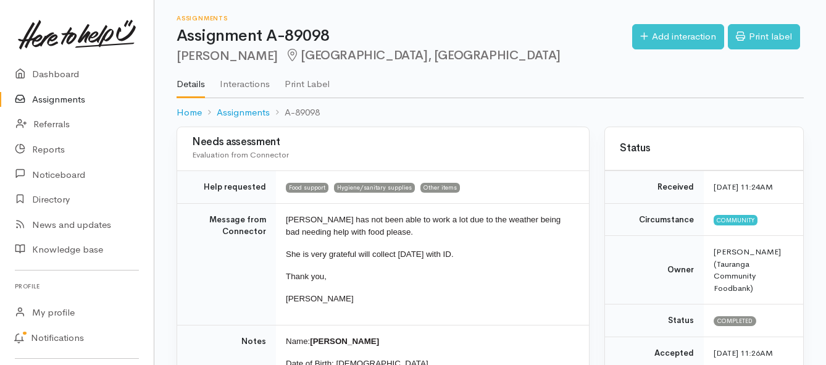
click at [38, 99] on link "Assignments" at bounding box center [77, 99] width 154 height 25
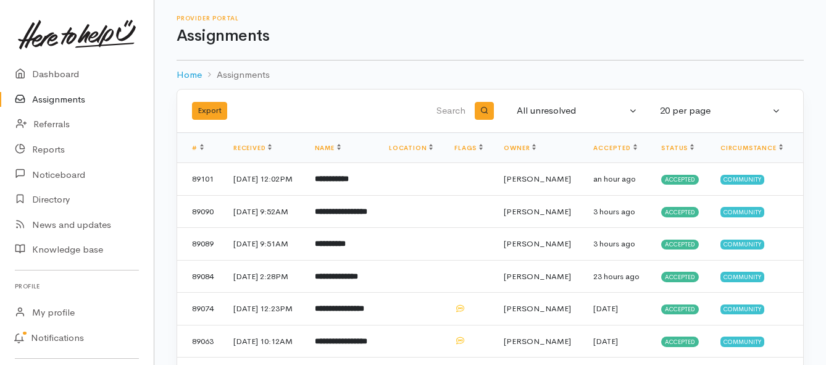
click at [72, 99] on link "Assignments" at bounding box center [77, 99] width 154 height 25
